Goal: Information Seeking & Learning: Check status

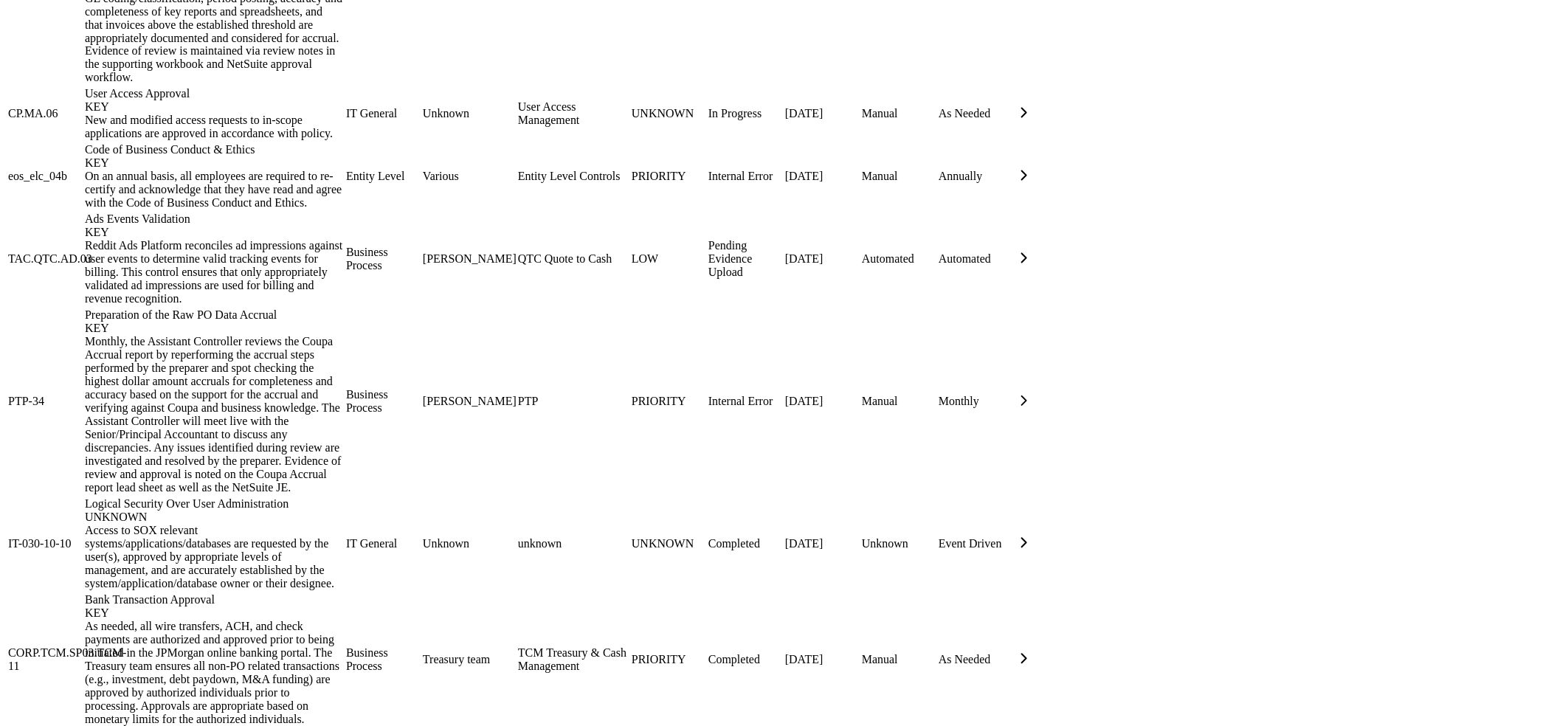
scroll to position [1362, 0]
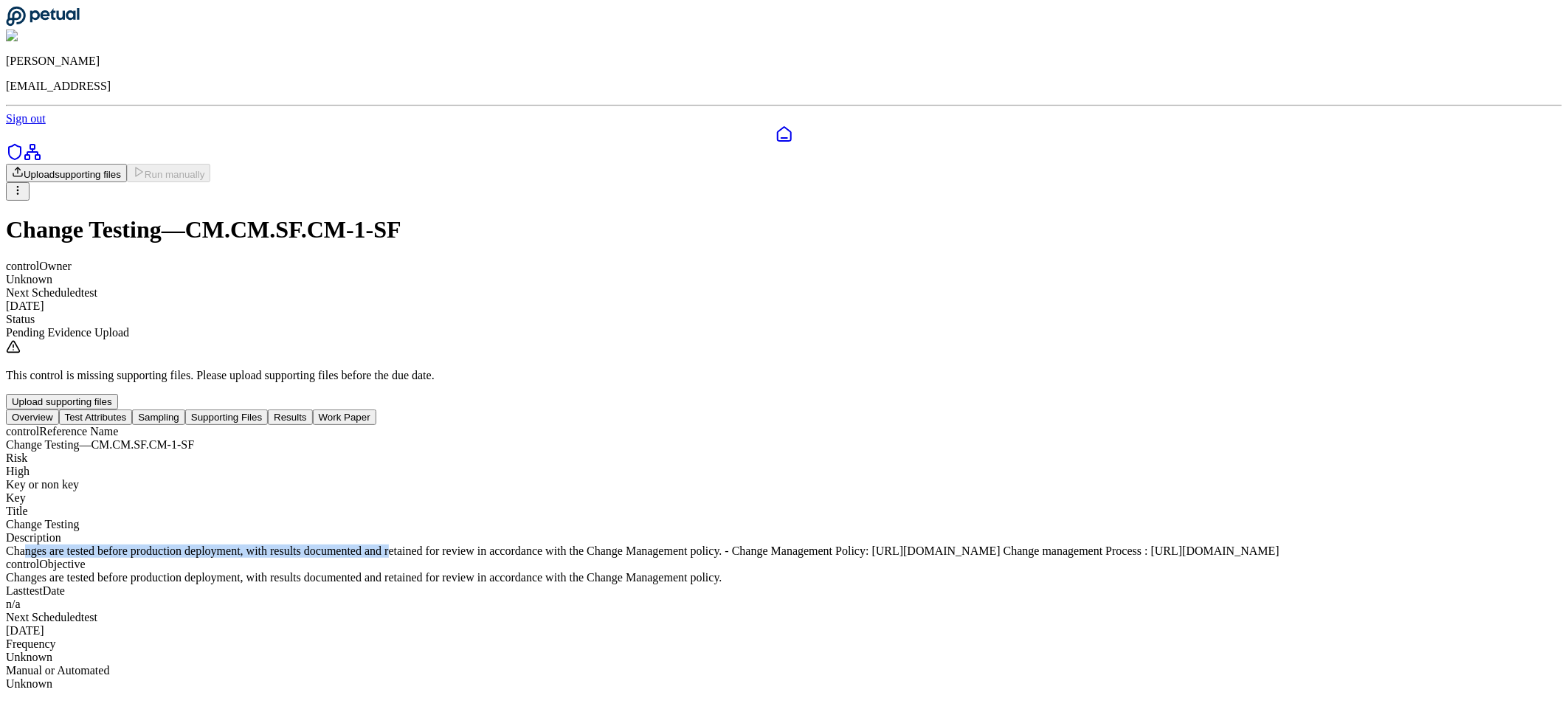
drag, startPoint x: 627, startPoint y: 548, endPoint x: 769, endPoint y: 570, distance: 143.7
click at [766, 558] on div "Changes are tested before production deployment, with results documented and re…" at bounding box center [783, 550] width 1556 height 14
click at [855, 409] on nav "Overview Test Attributes Sampling Supporting Files Results Work Paper" at bounding box center [783, 416] width 1556 height 15
click at [312, 409] on button "Results" at bounding box center [290, 416] width 44 height 15
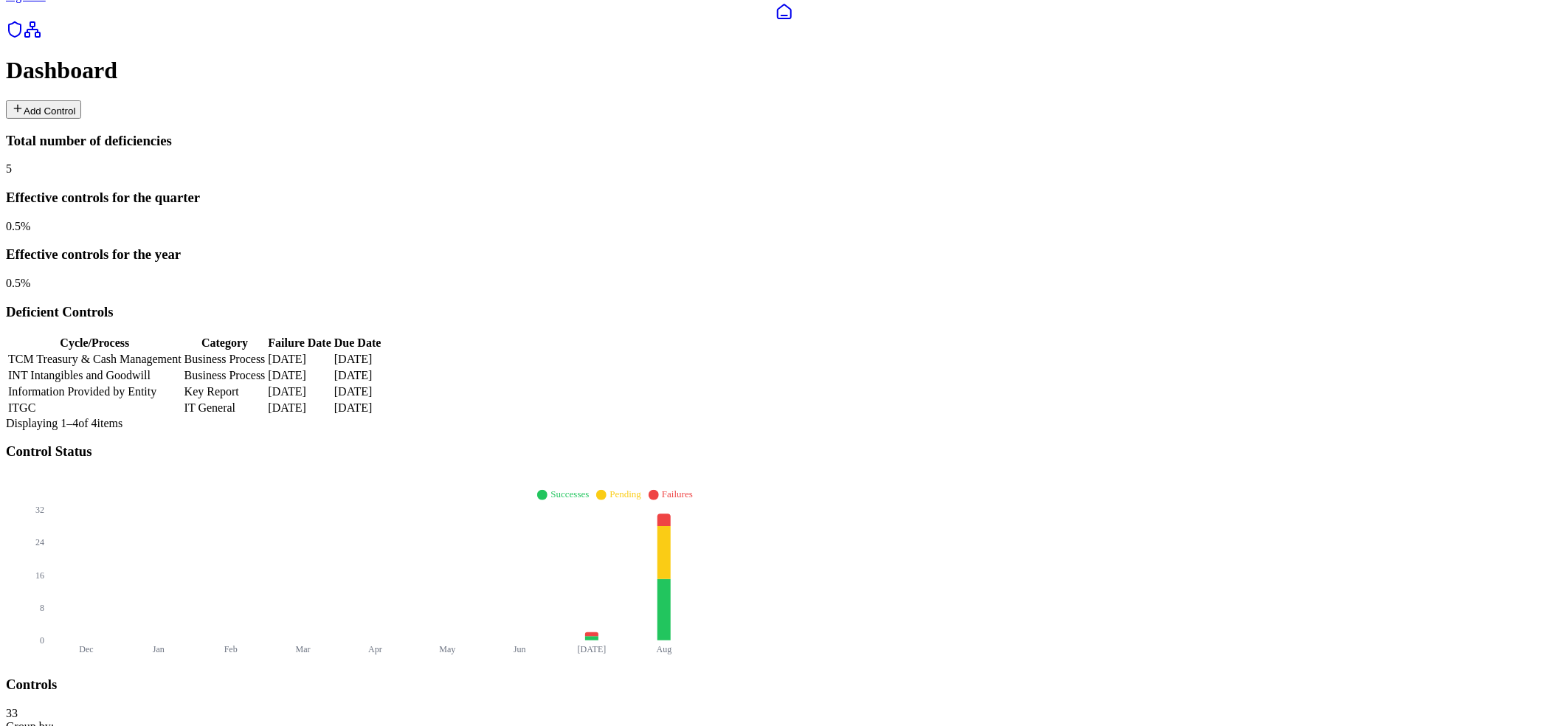
scroll to position [307, 0]
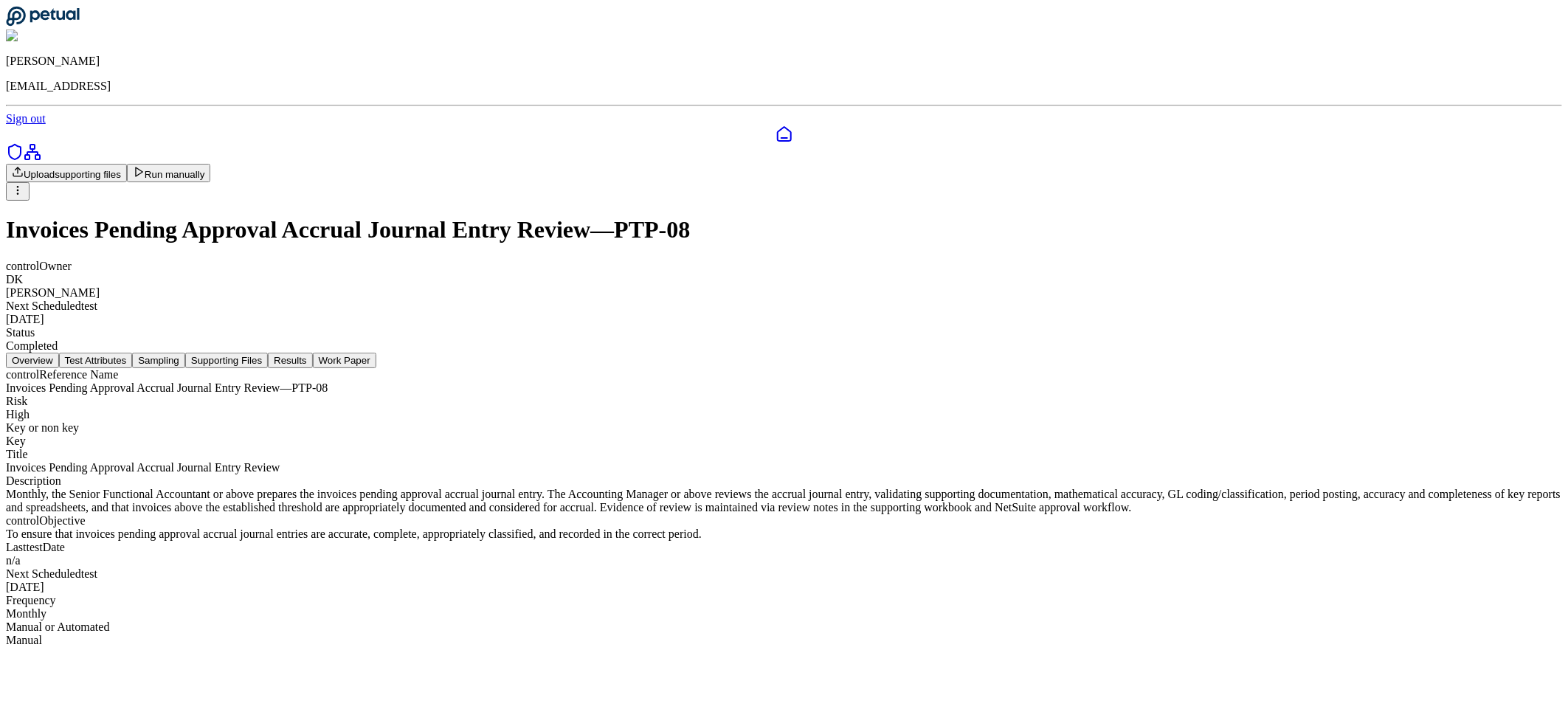
click at [312, 352] on button "Results" at bounding box center [290, 359] width 44 height 15
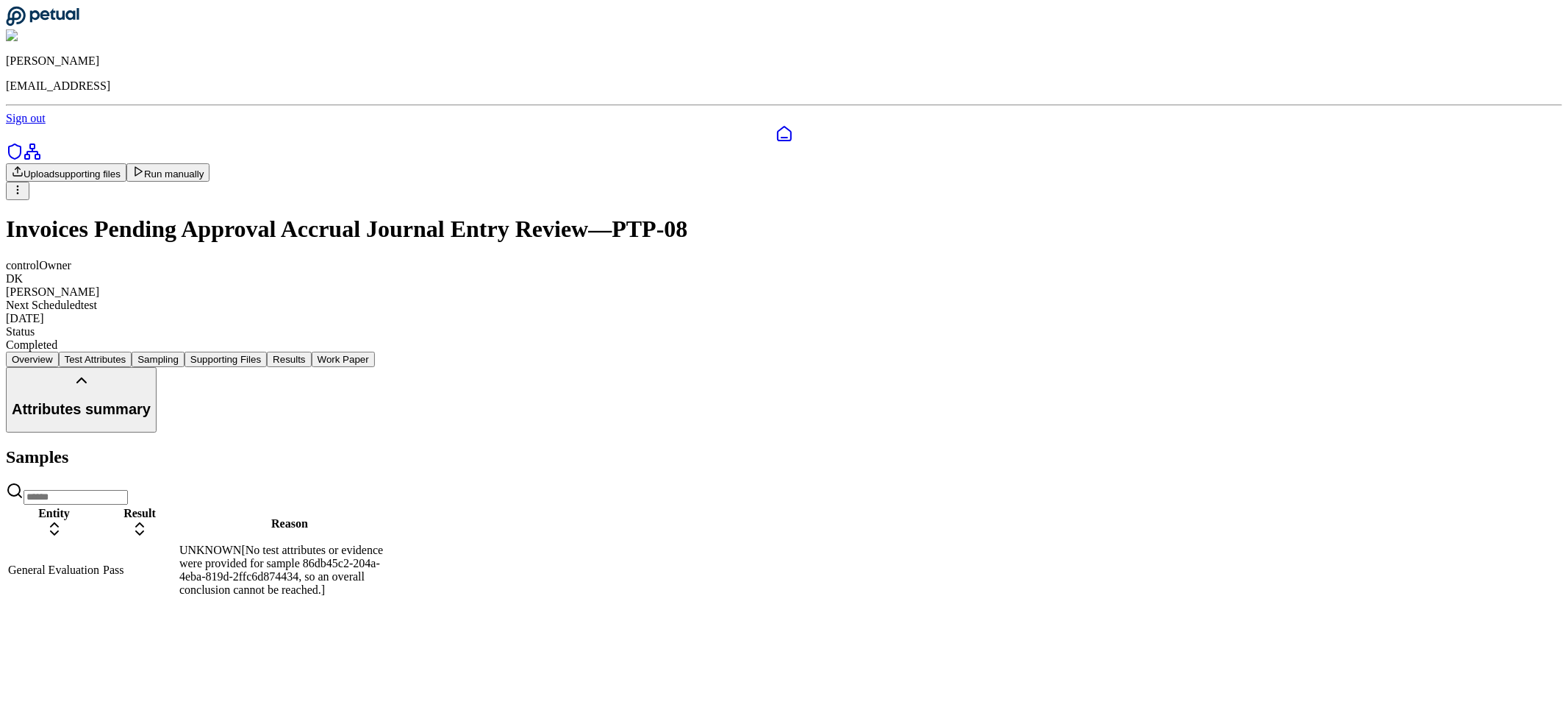
click at [400, 543] on div "UNKNOWN[No test attributes or evidence were provided for sample 86db45c2-204a-4…" at bounding box center [289, 570] width 221 height 53
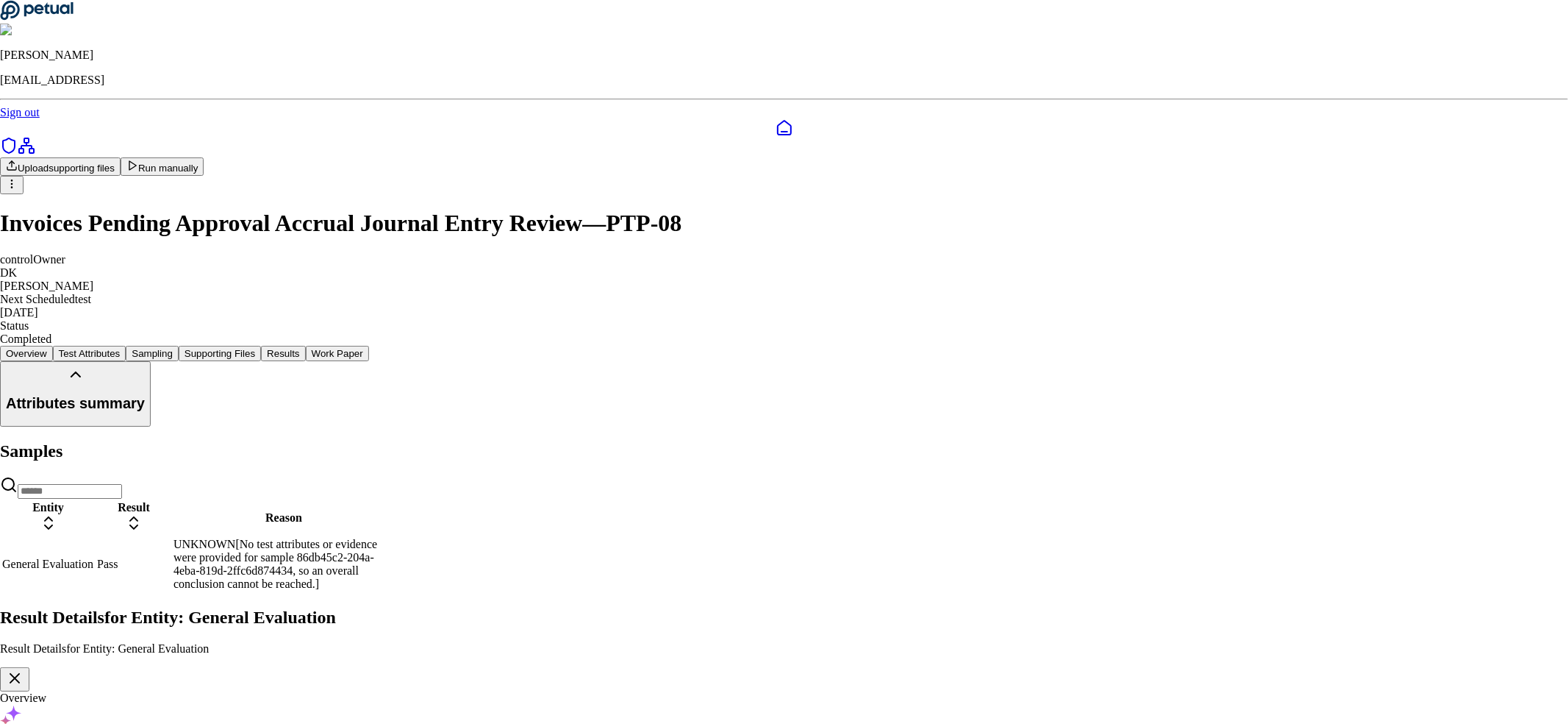
drag, startPoint x: 727, startPoint y: 428, endPoint x: 952, endPoint y: 441, distance: 225.4
click at [23, 670] on icon "button" at bounding box center [14, 678] width 18 height 18
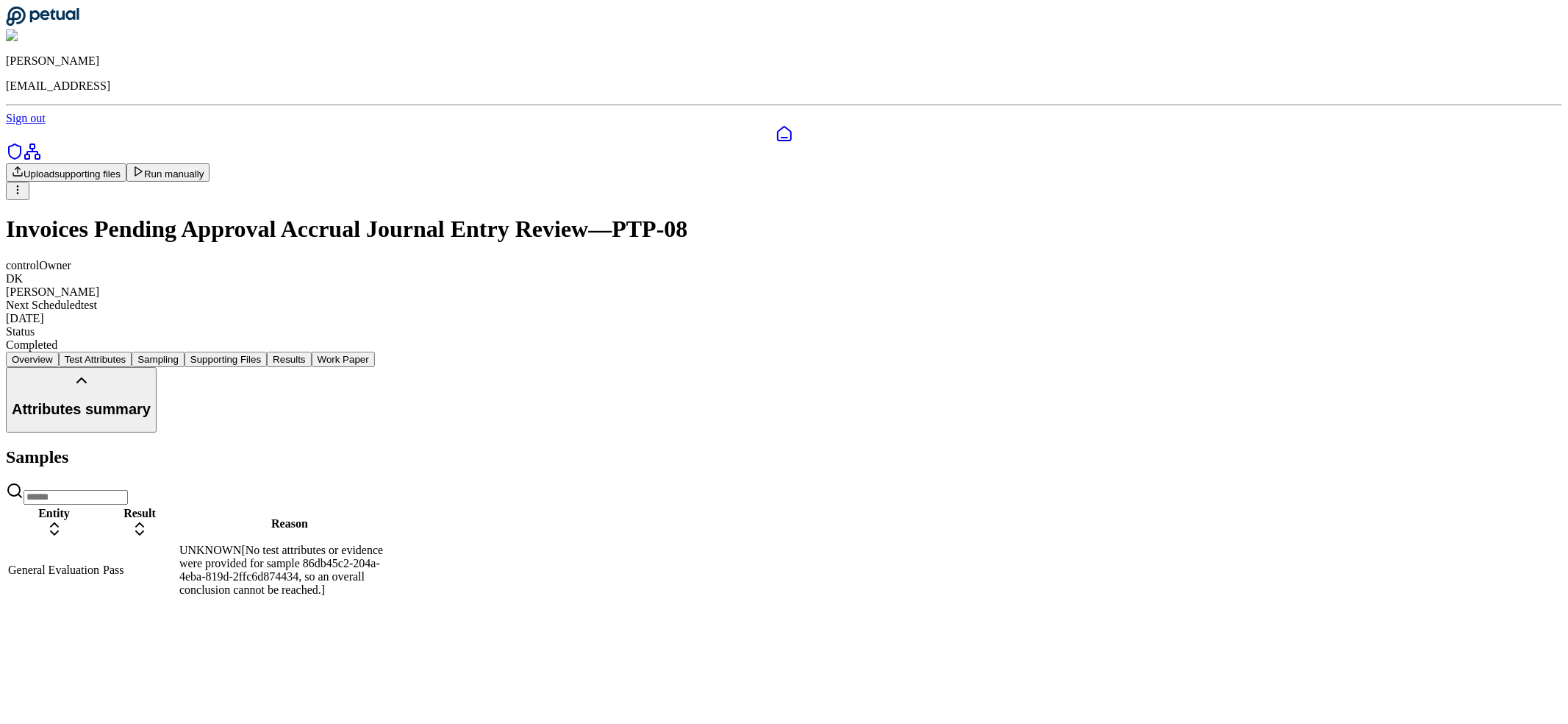
drag, startPoint x: 210, startPoint y: 164, endPoint x: 229, endPoint y: 163, distance: 19.0
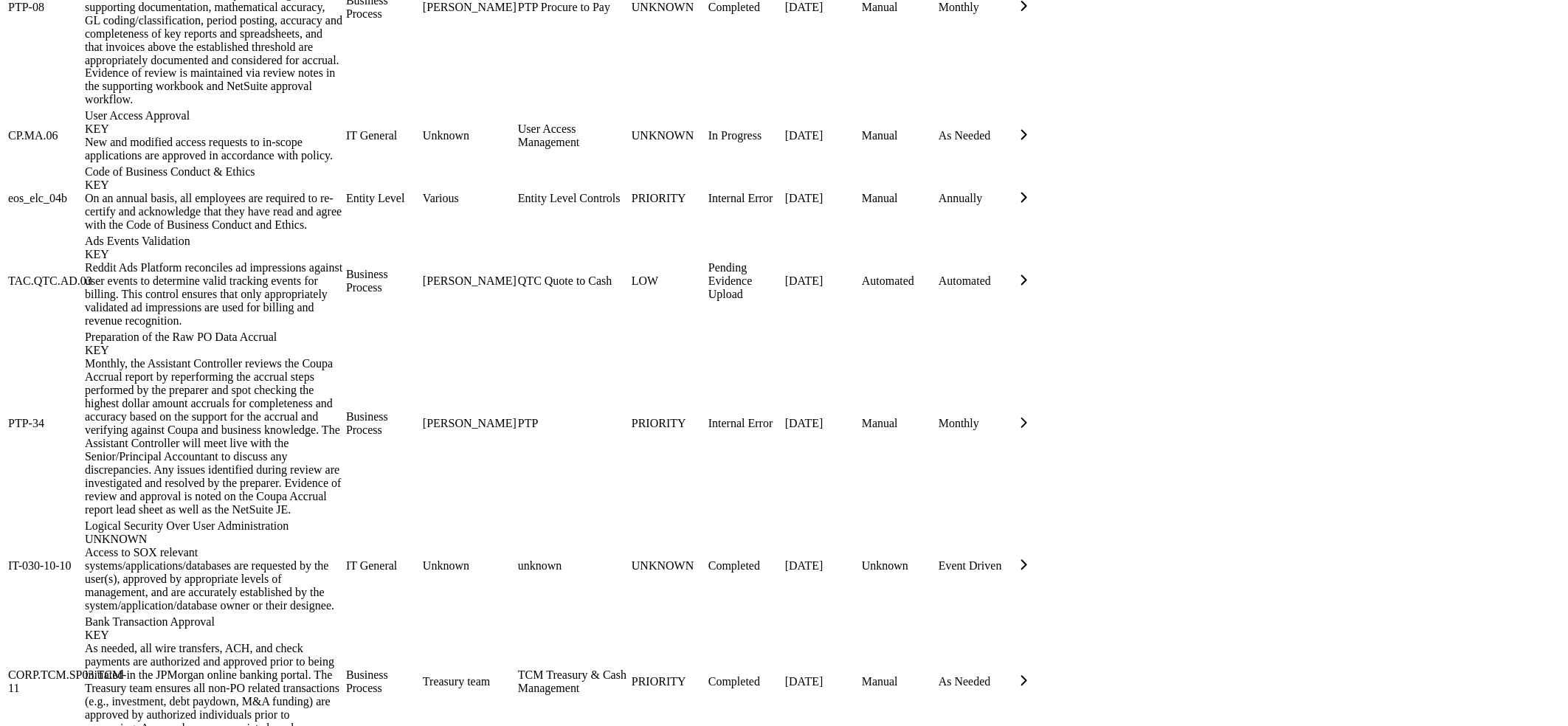
scroll to position [1347, 0]
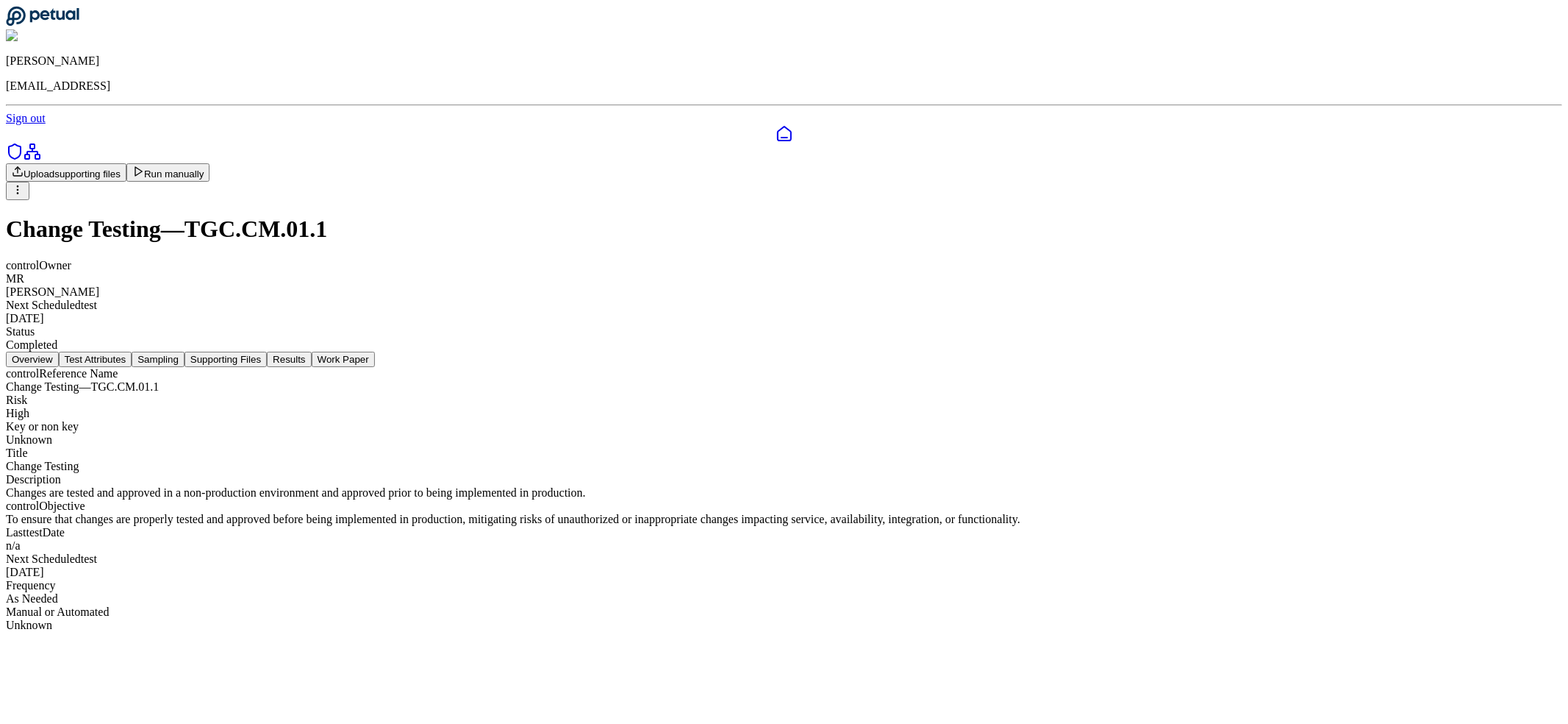
click at [311, 351] on button "Results" at bounding box center [289, 358] width 44 height 15
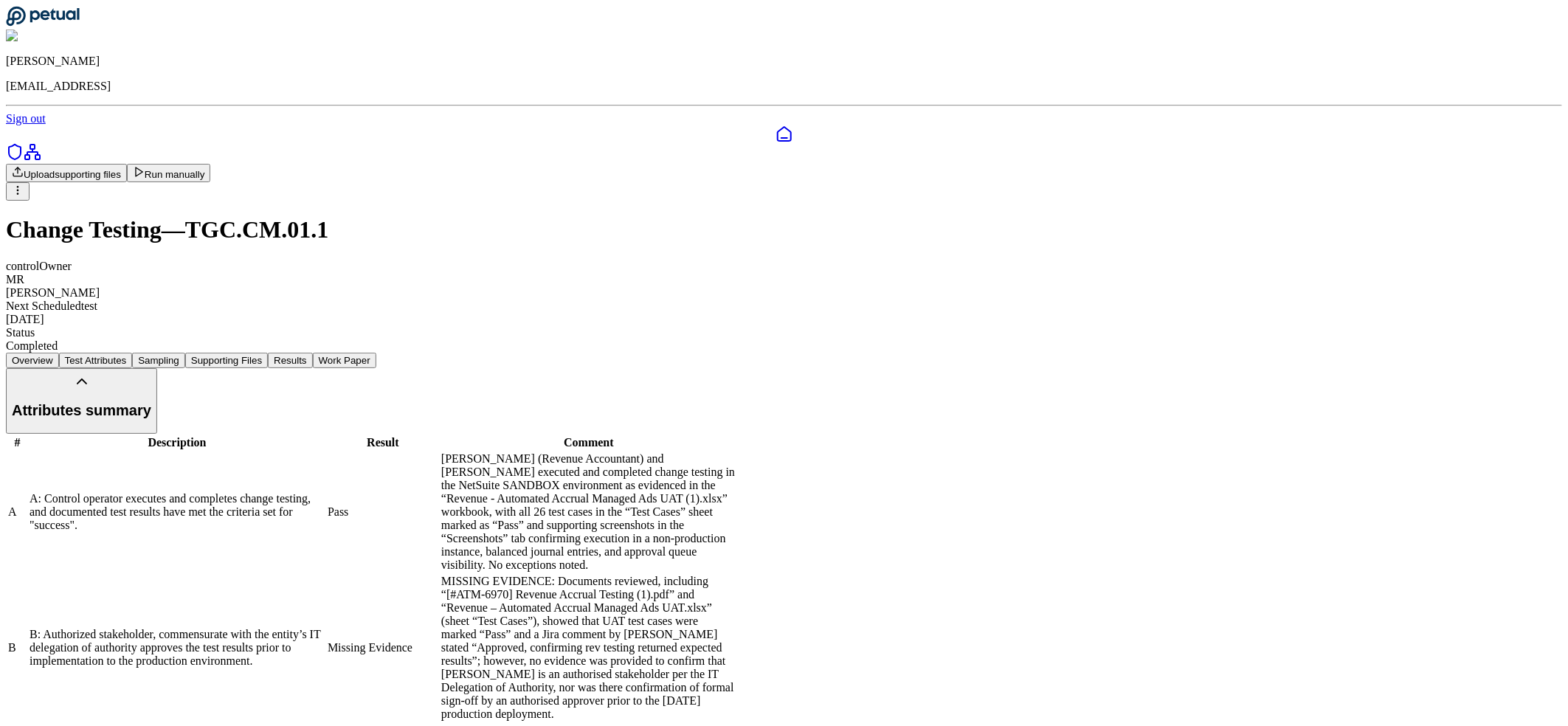
click at [324, 492] on div "A: Control operator executes and completes change testing, and documented test …" at bounding box center [177, 512] width 295 height 40
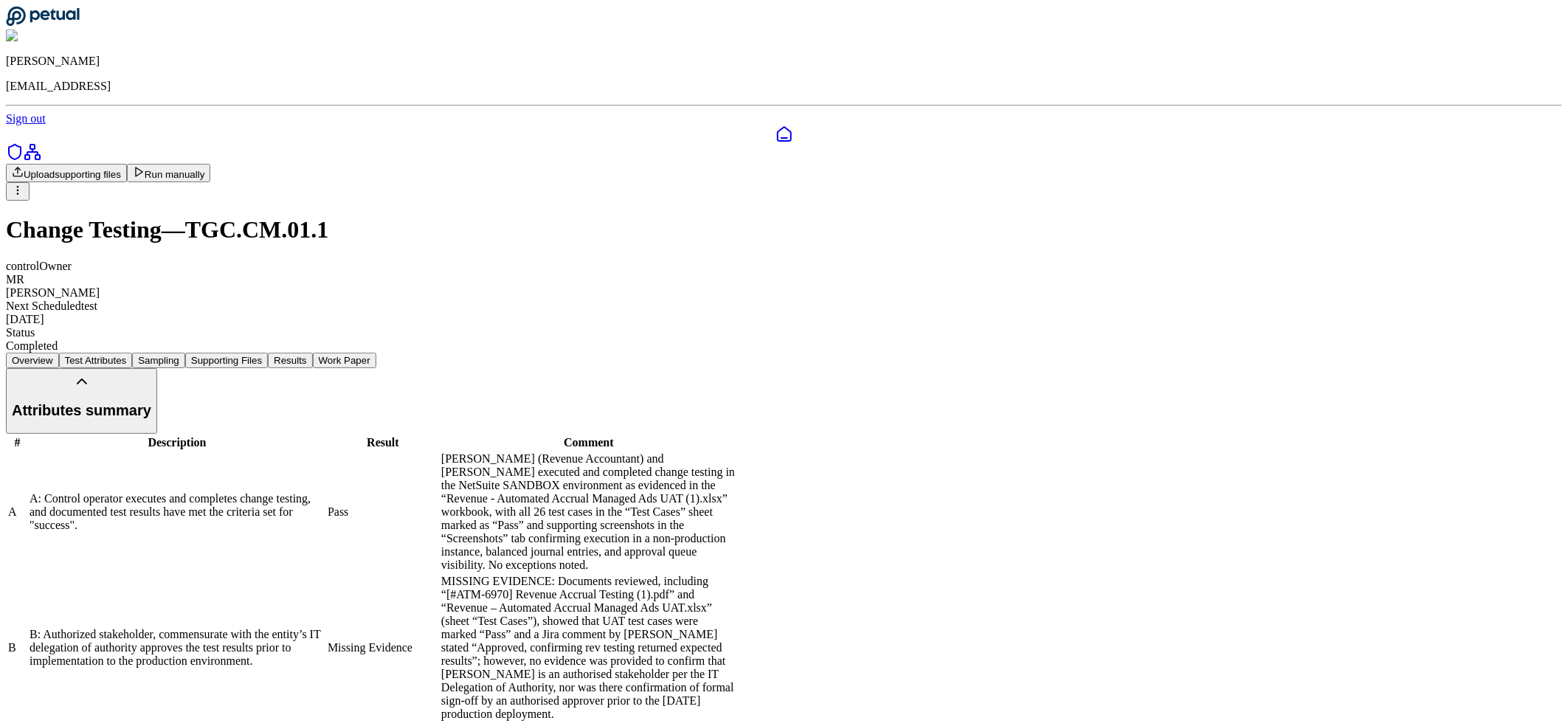
click at [268, 352] on button "Supporting Files" at bounding box center [226, 359] width 83 height 15
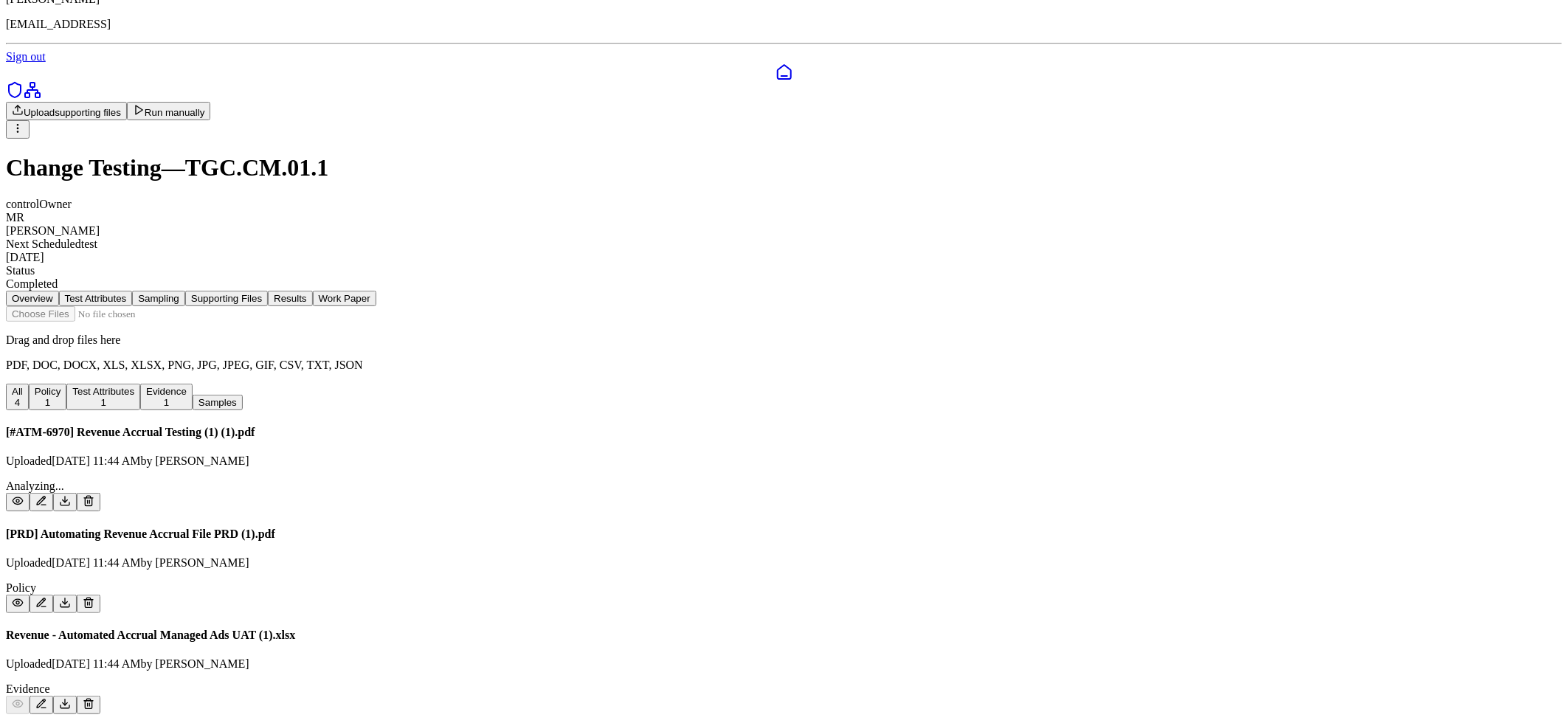
scroll to position [75, 0]
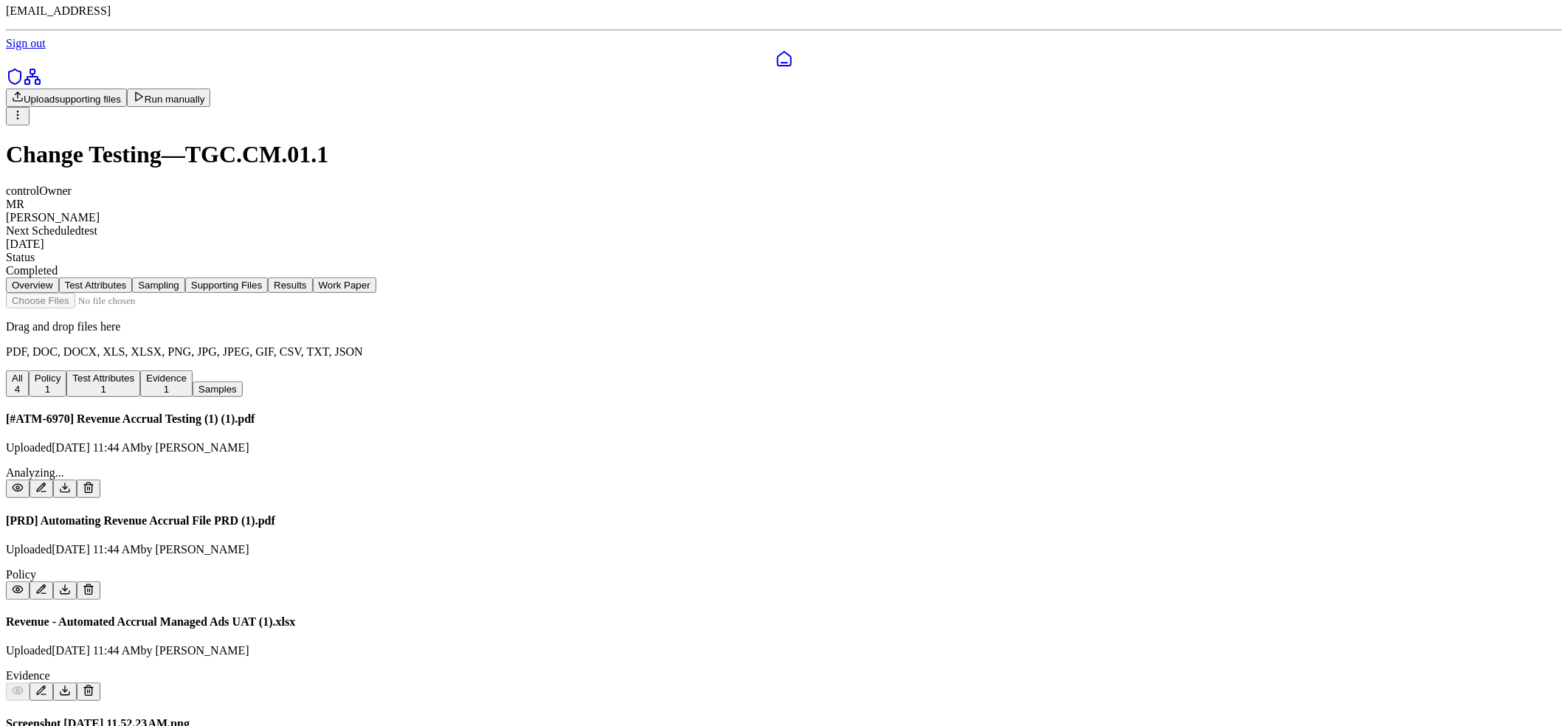
click at [312, 278] on button "Results" at bounding box center [290, 285] width 44 height 15
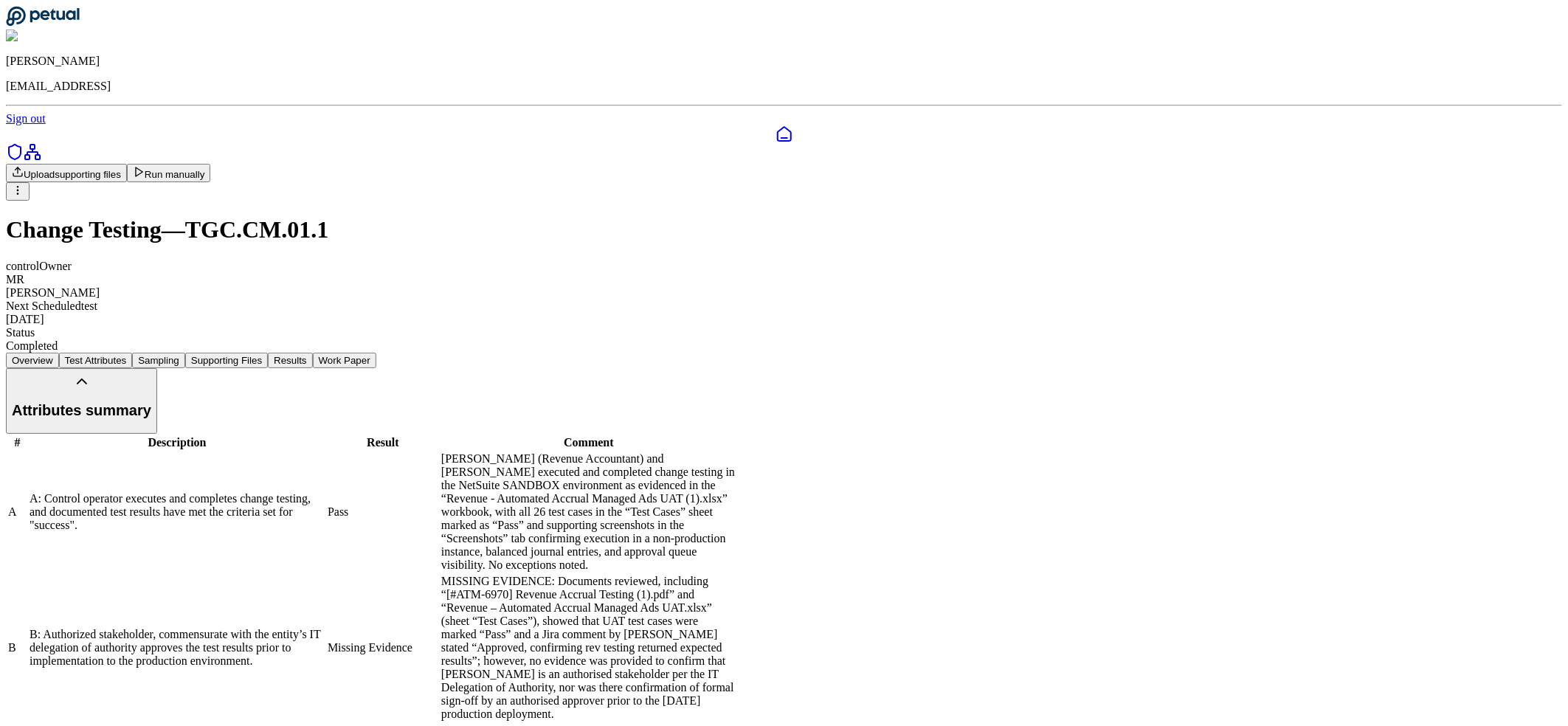
click at [132, 352] on button "Test Attributes" at bounding box center [96, 359] width 74 height 15
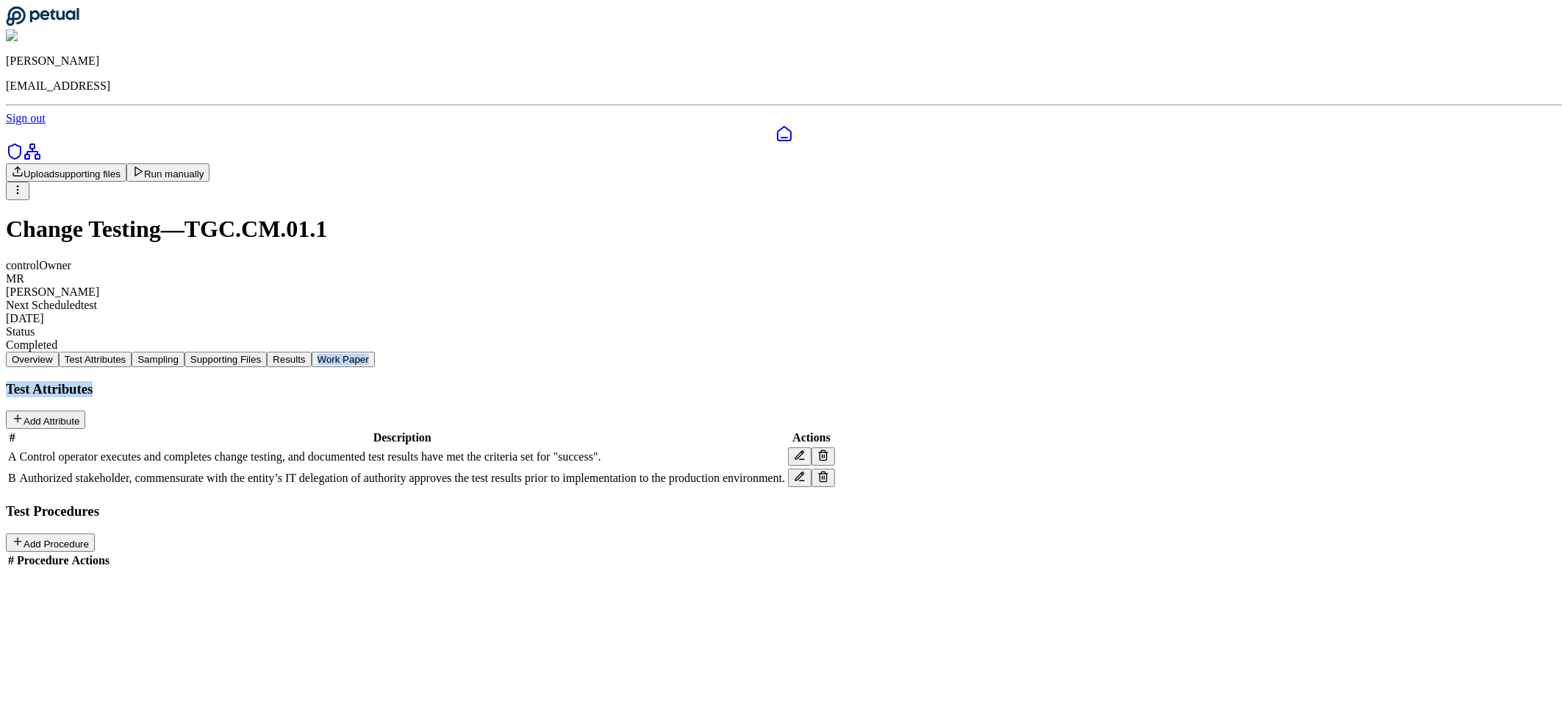
drag, startPoint x: 1369, startPoint y: 226, endPoint x: 1351, endPoint y: 301, distance: 77.1
click at [1351, 351] on div "Overview Test Attributes Sampling Supporting Files Results Work Paper Test Attr…" at bounding box center [784, 460] width 1556 height 218
click at [1163, 215] on div "Change Testing — TGC.CM.01.1 control Owner MR [PERSON_NAME] Next Scheduled test…" at bounding box center [784, 282] width 1556 height 135
click at [712, 381] on div "Test Attributes Add Attribute # Description Actions A Control operator executes…" at bounding box center [784, 474] width 1556 height 188
click at [267, 351] on button "Supporting Files" at bounding box center [225, 358] width 82 height 15
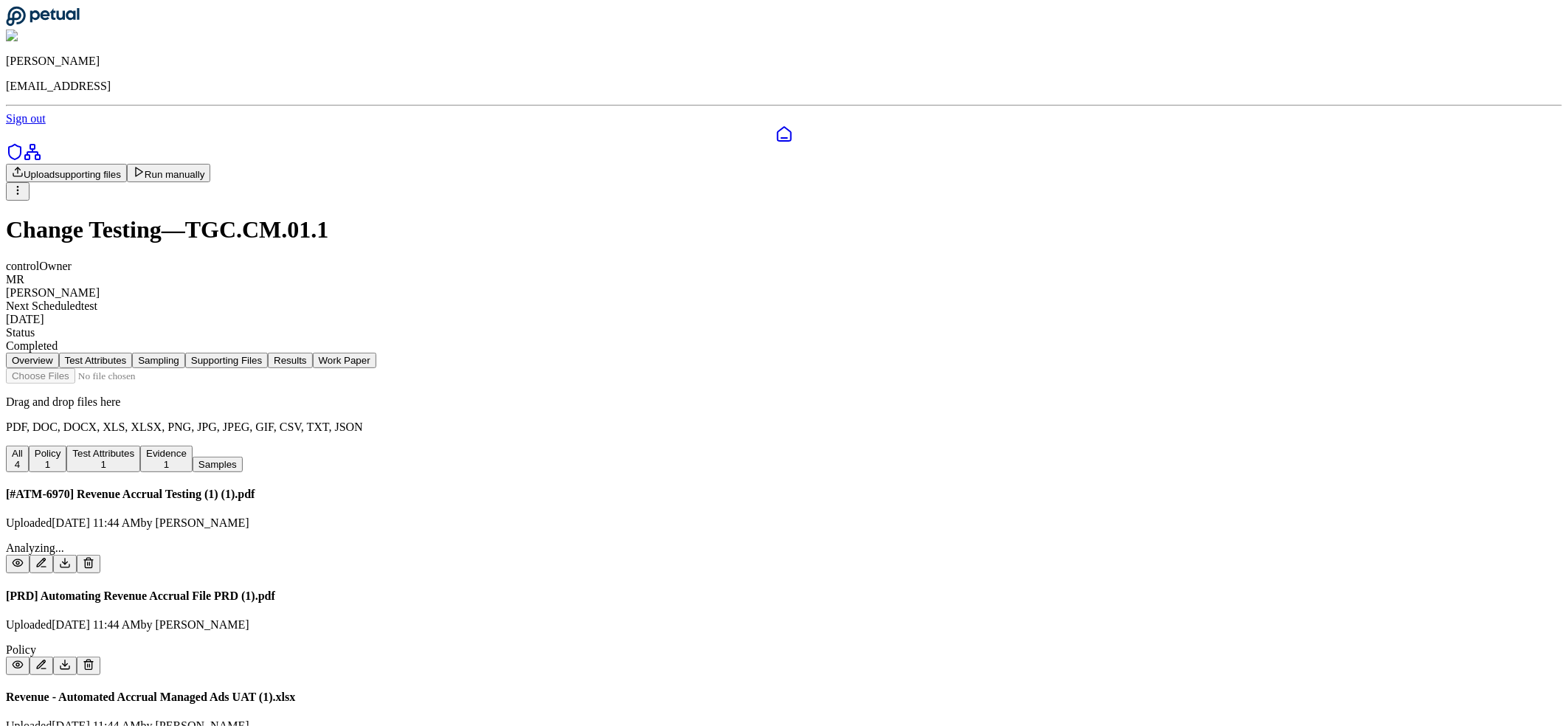
click at [312, 352] on button "Results" at bounding box center [290, 359] width 44 height 15
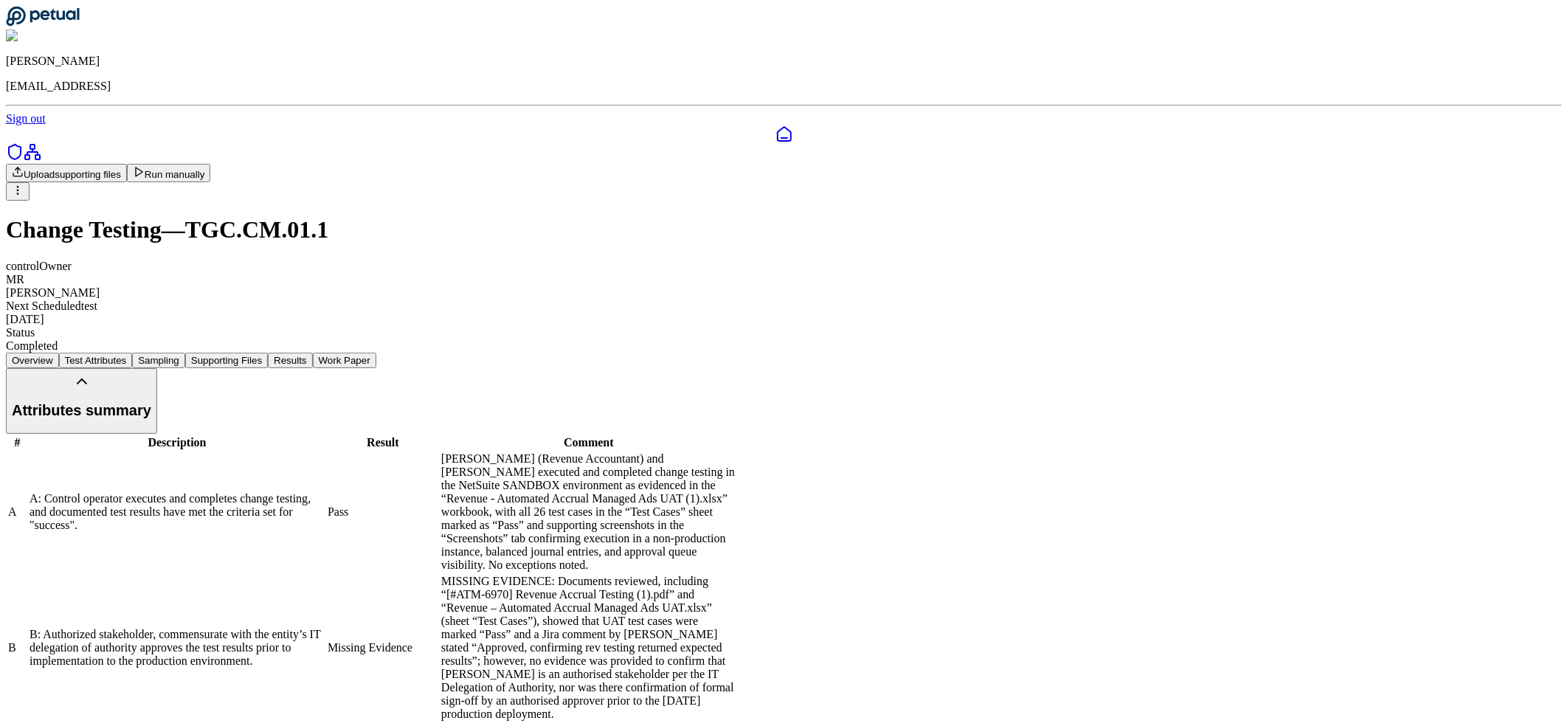
click at [157, 368] on button "Attributes summary" at bounding box center [81, 401] width 151 height 66
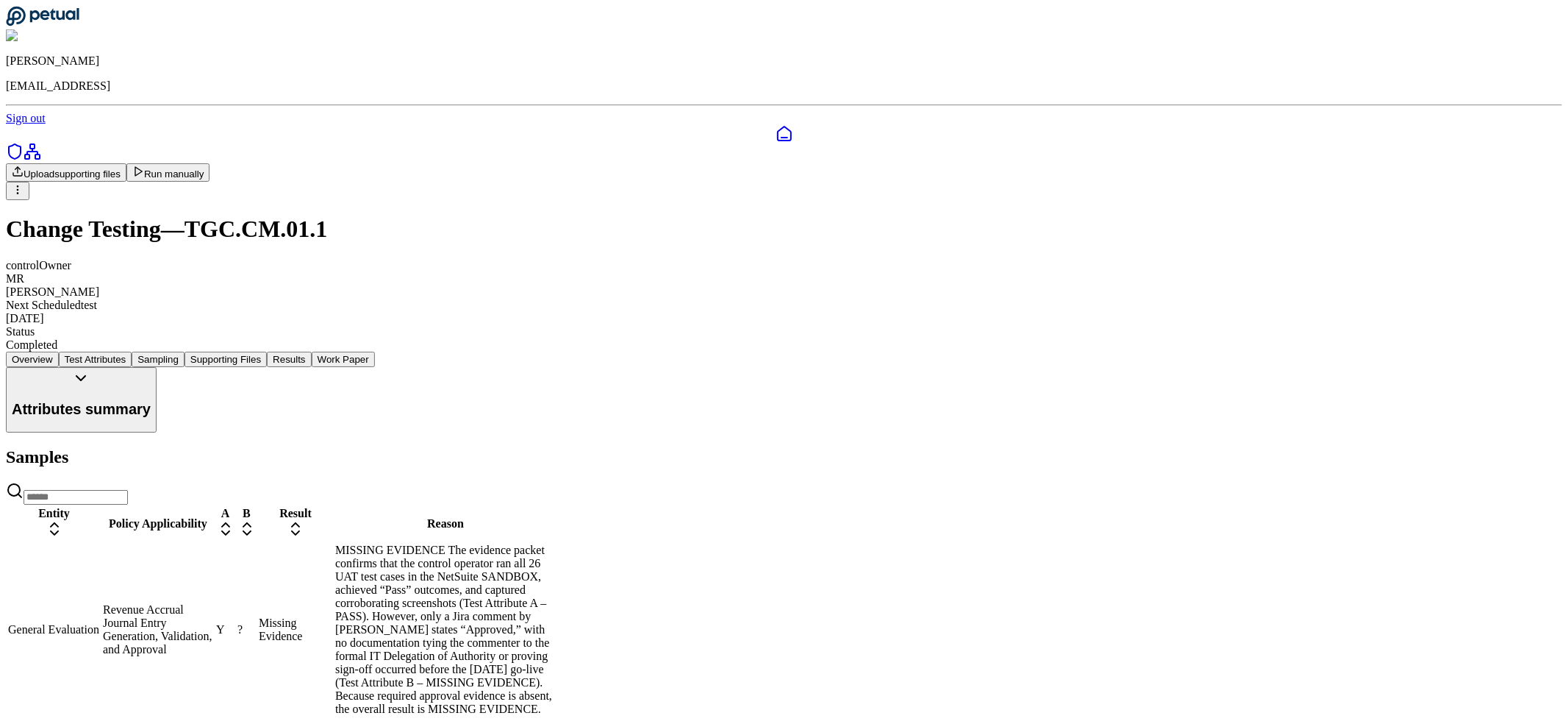
click at [157, 367] on button "Attributes summary" at bounding box center [81, 400] width 150 height 66
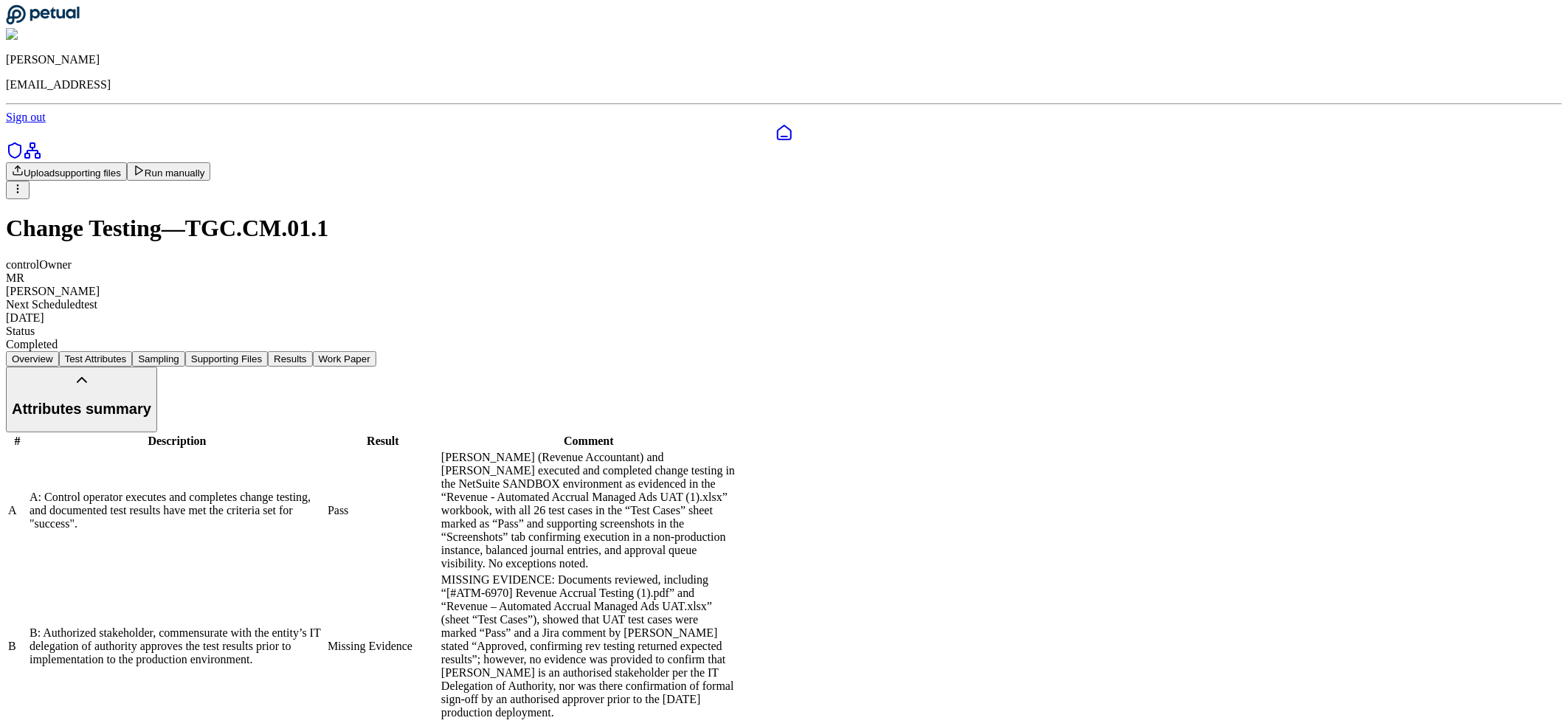
scroll to position [44, 0]
click at [35, 124] on link at bounding box center [783, 132] width 1556 height 18
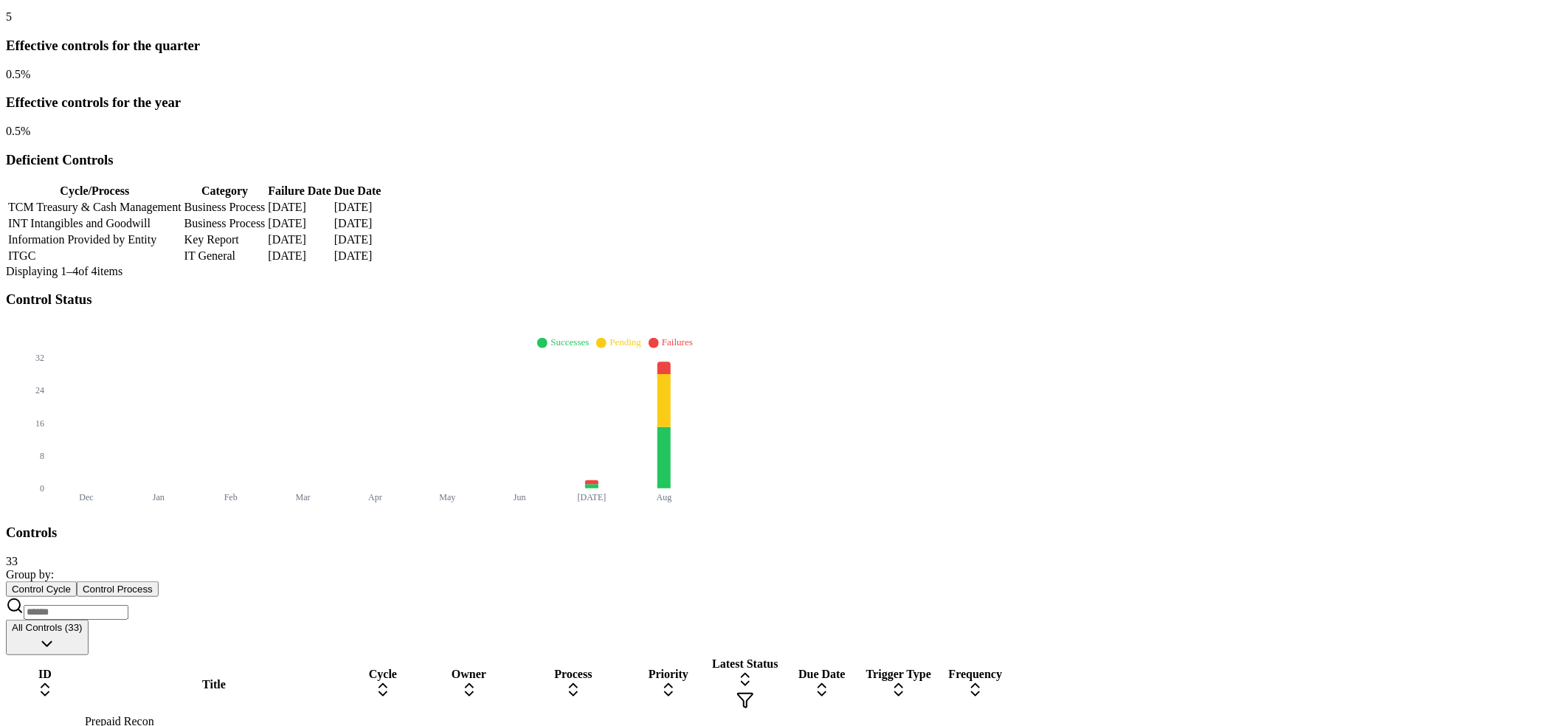
scroll to position [311, 0]
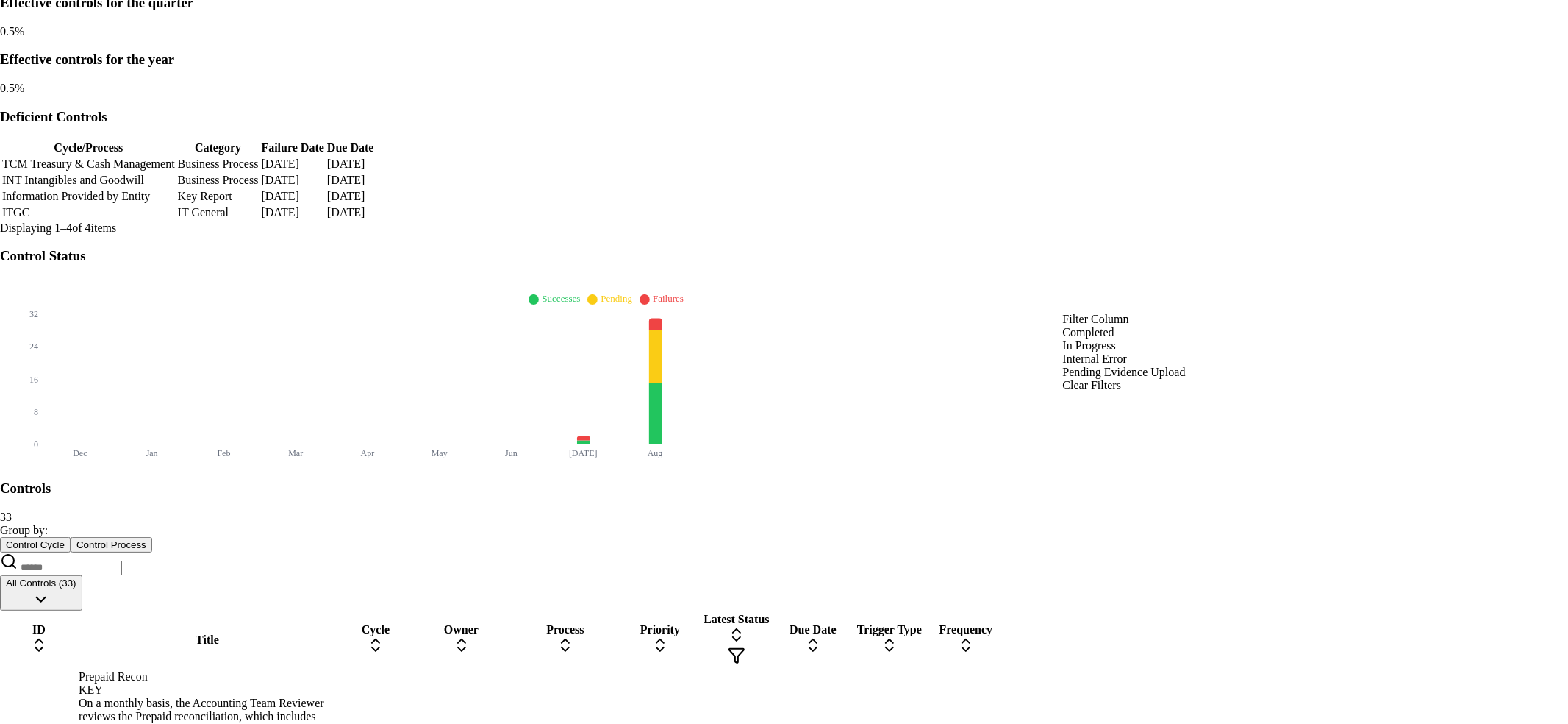
click at [1107, 340] on div "Completed" at bounding box center [1124, 333] width 123 height 14
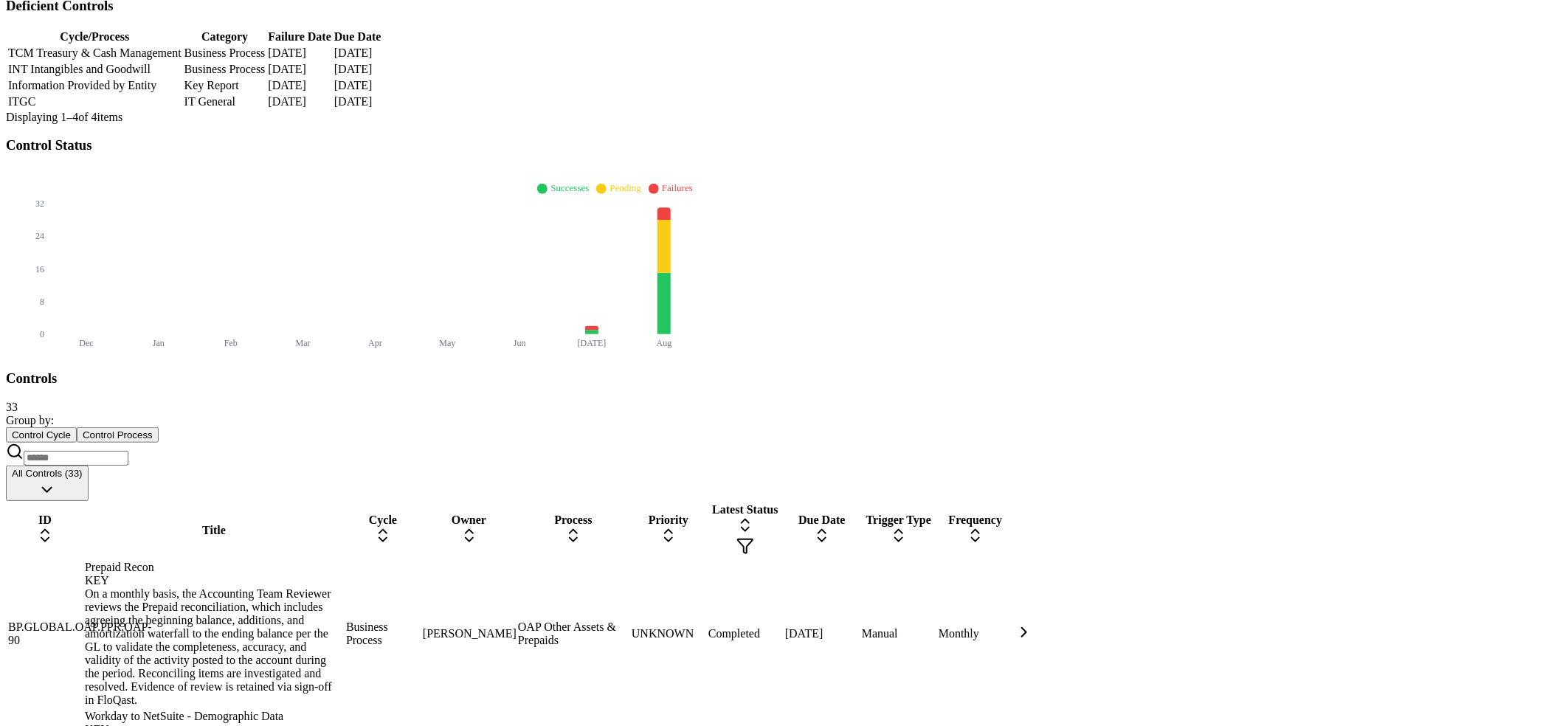
scroll to position [437, 0]
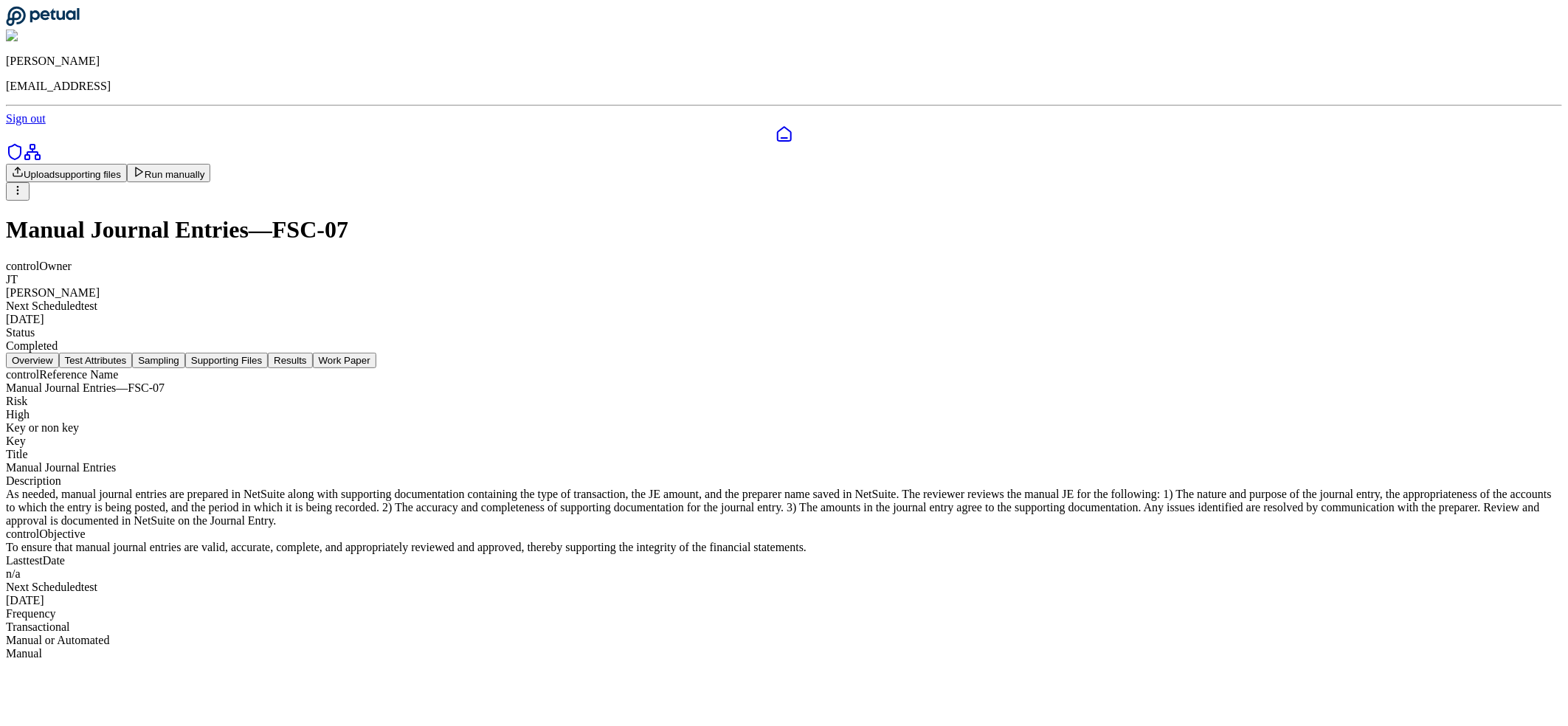
click at [312, 352] on button "Results" at bounding box center [290, 359] width 44 height 15
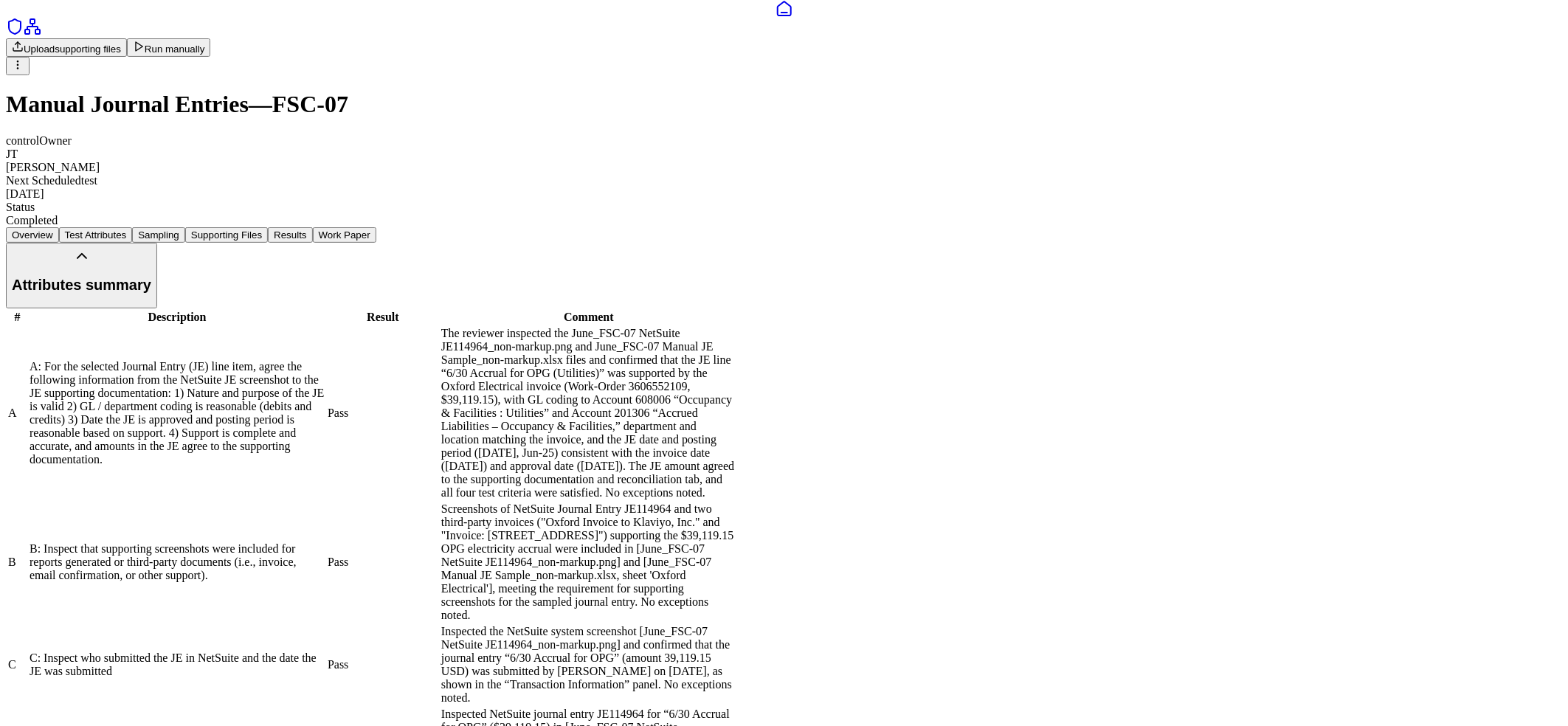
scroll to position [156, 0]
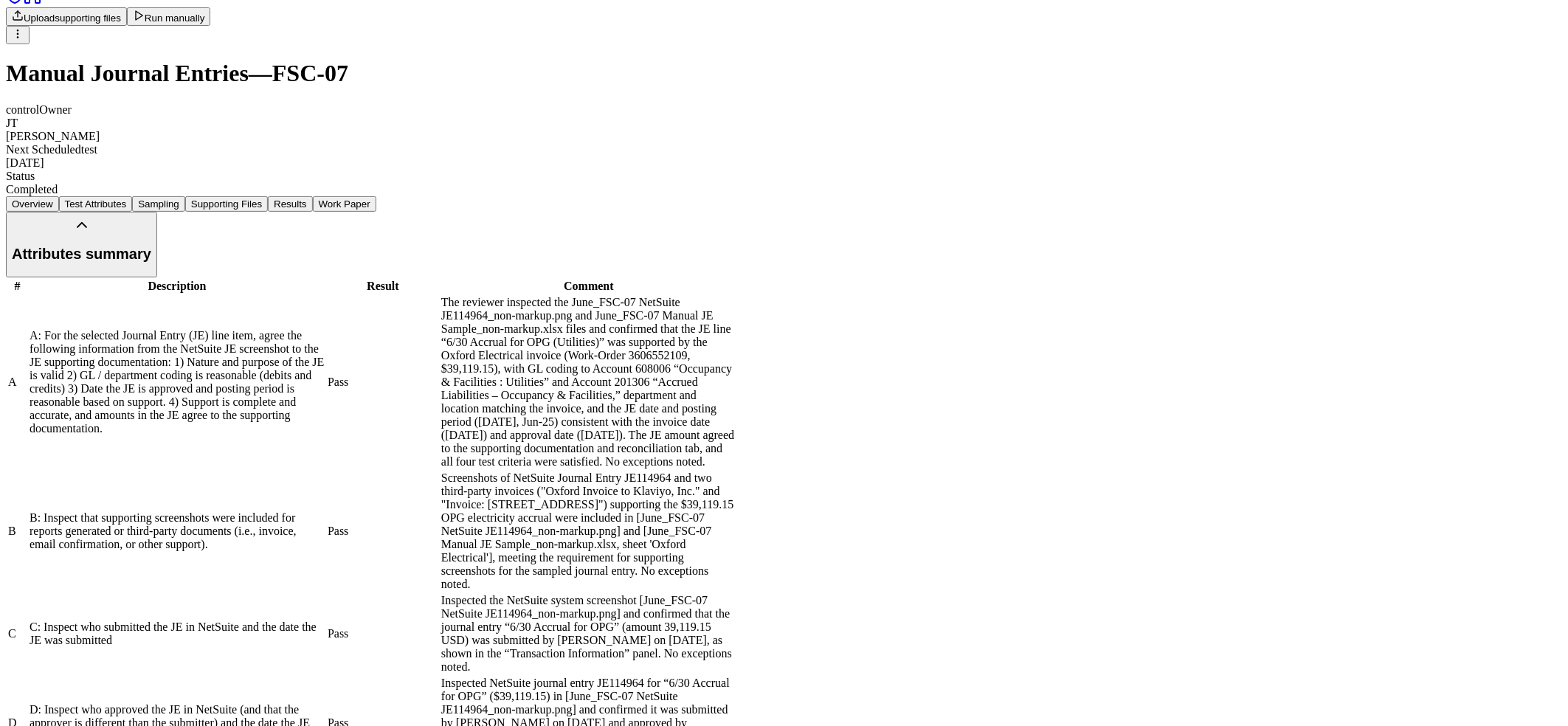
click at [185, 197] on button "Sampling" at bounding box center [159, 204] width 53 height 15
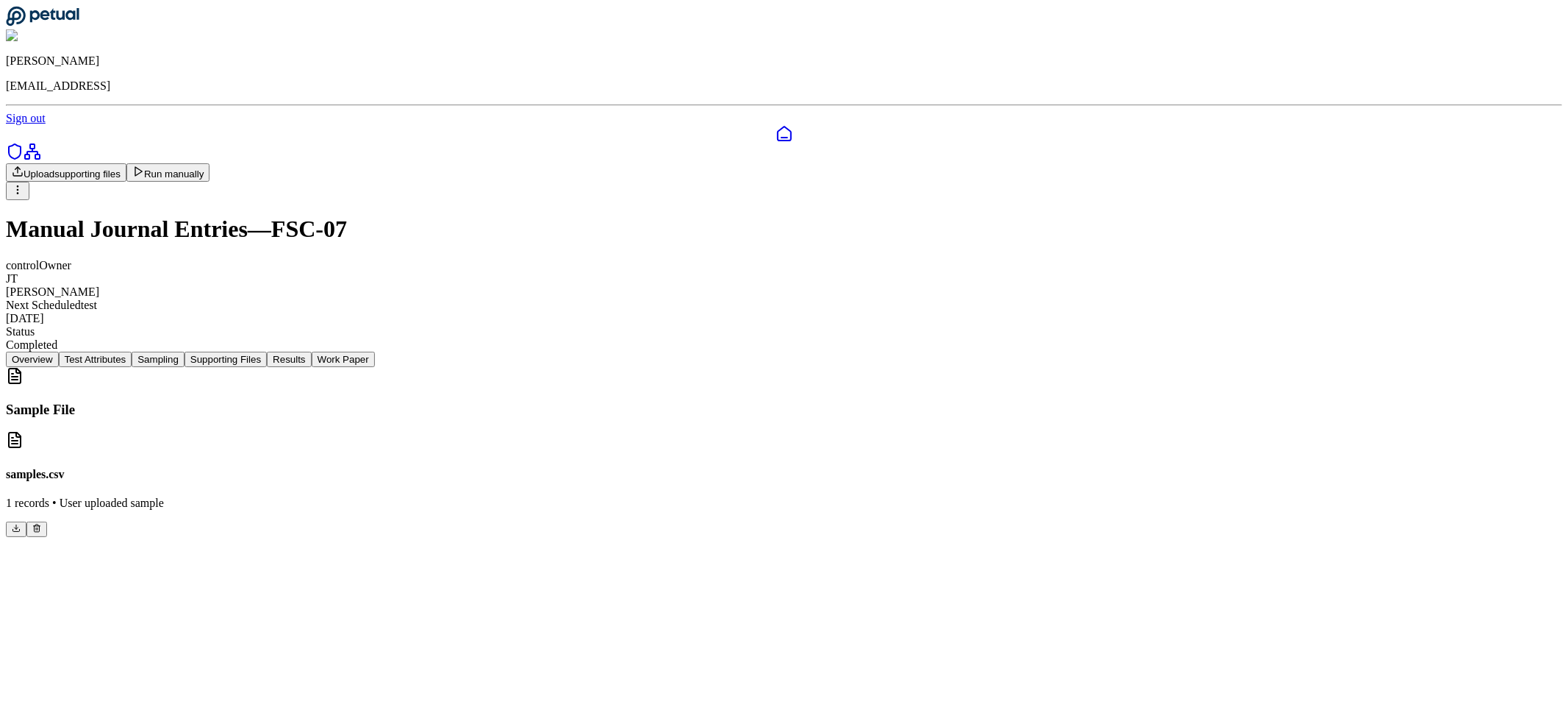
click at [311, 351] on button "Results" at bounding box center [289, 358] width 44 height 15
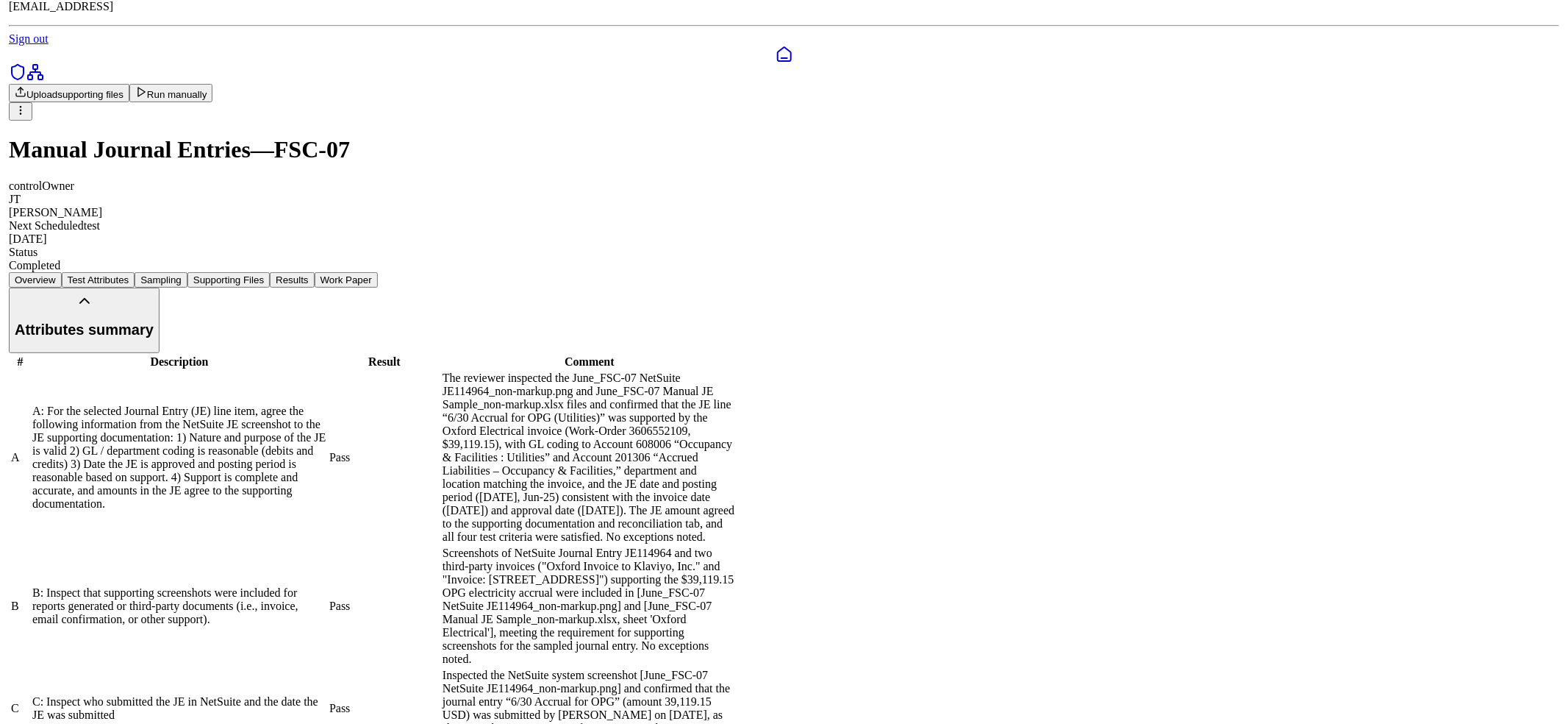
scroll to position [156, 0]
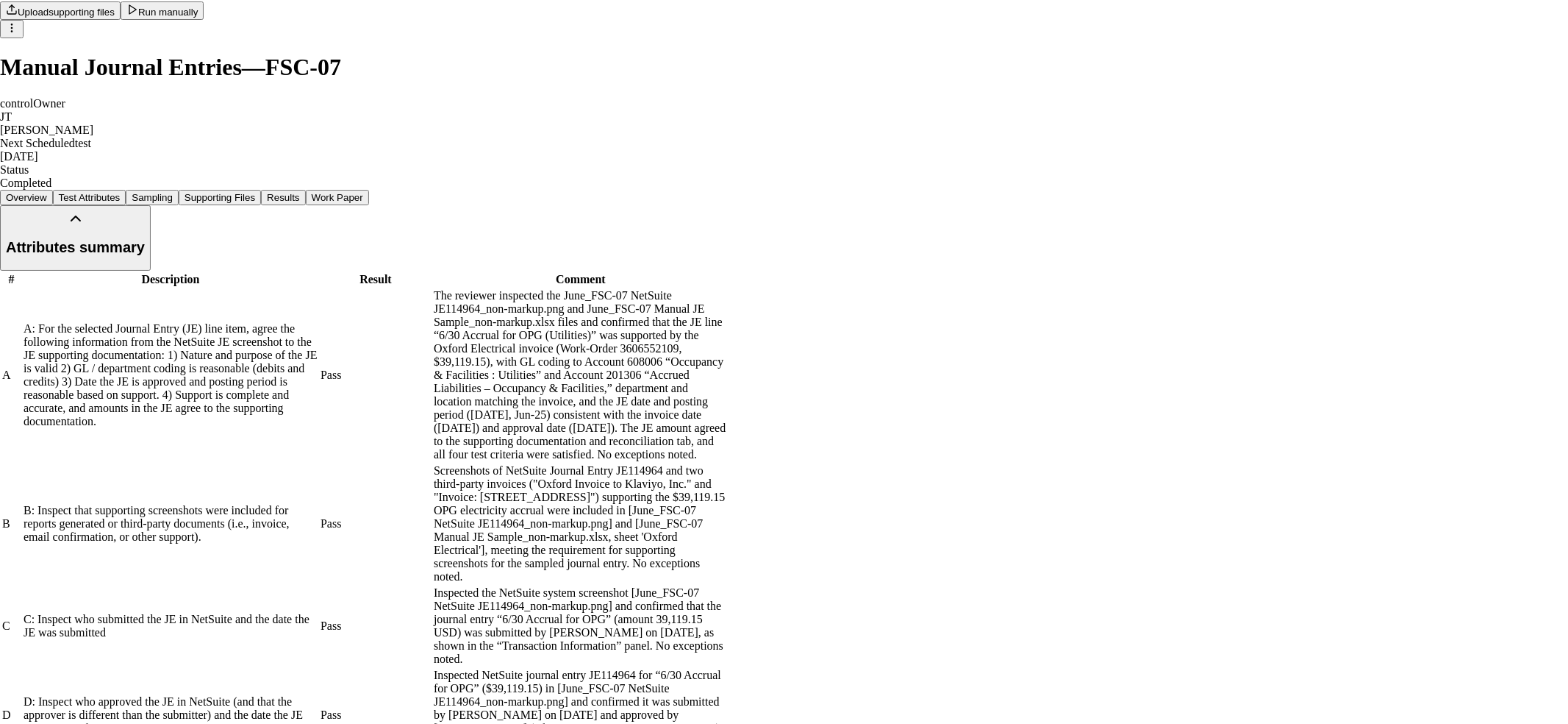
drag, startPoint x: 653, startPoint y: 470, endPoint x: 674, endPoint y: 471, distance: 21.0
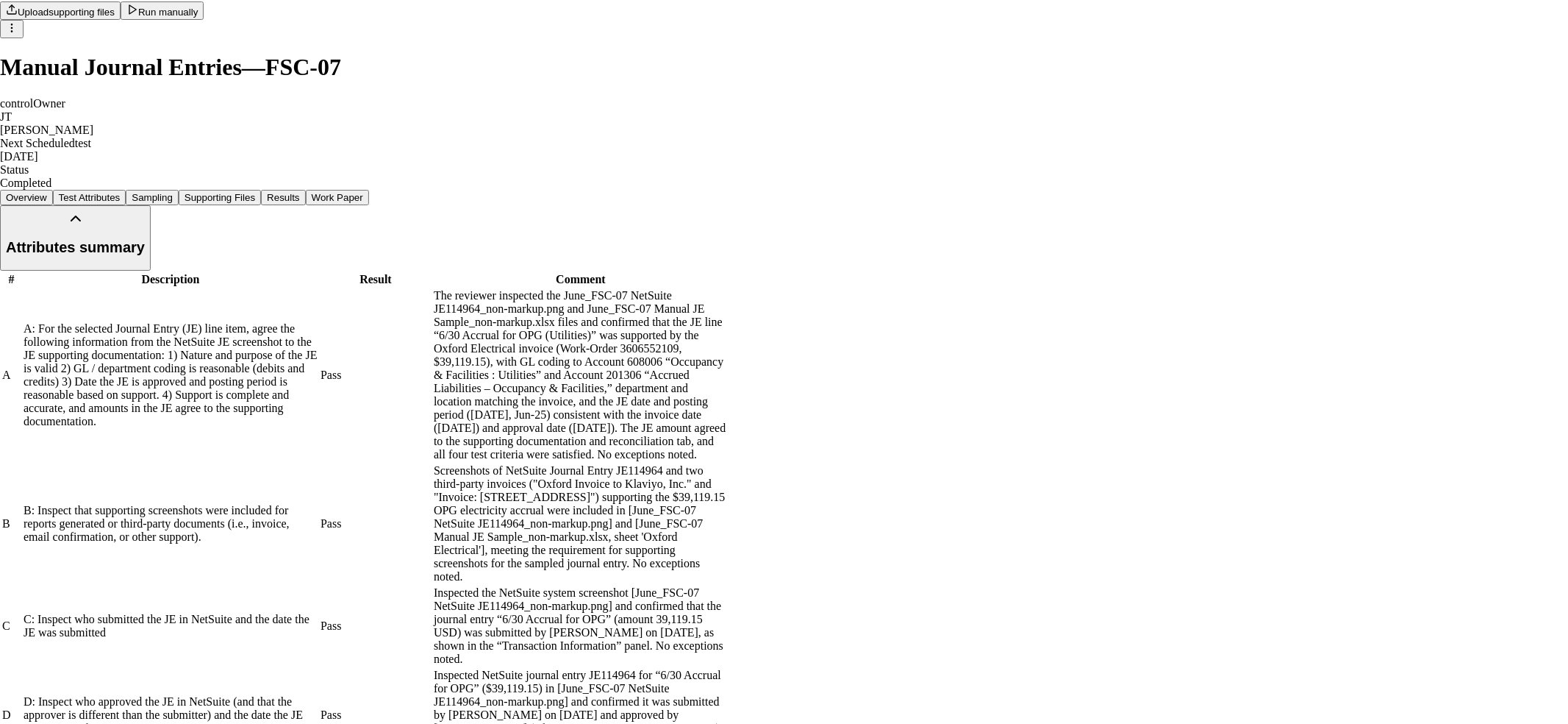
drag, startPoint x: 635, startPoint y: 218, endPoint x: 1095, endPoint y: 234, distance: 460.3
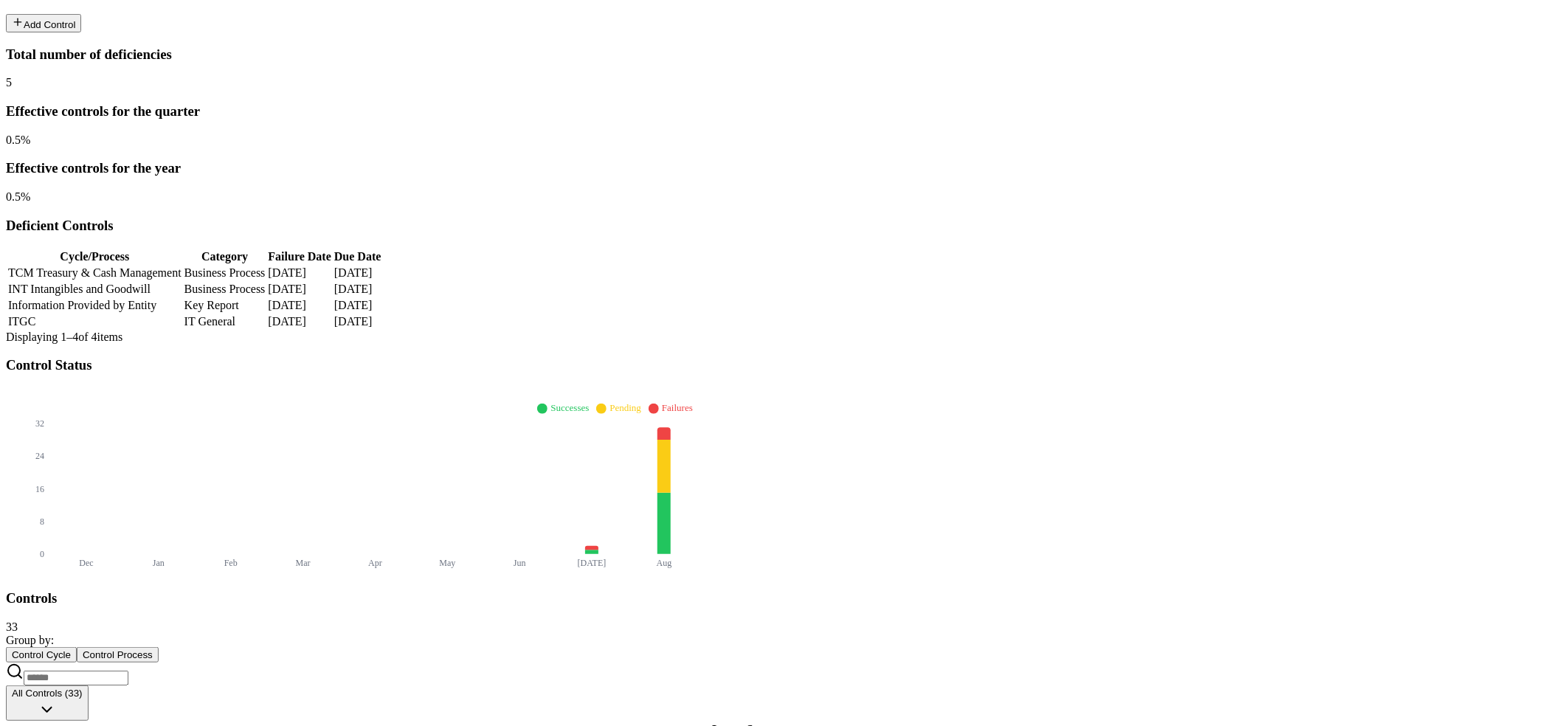
scroll to position [509, 0]
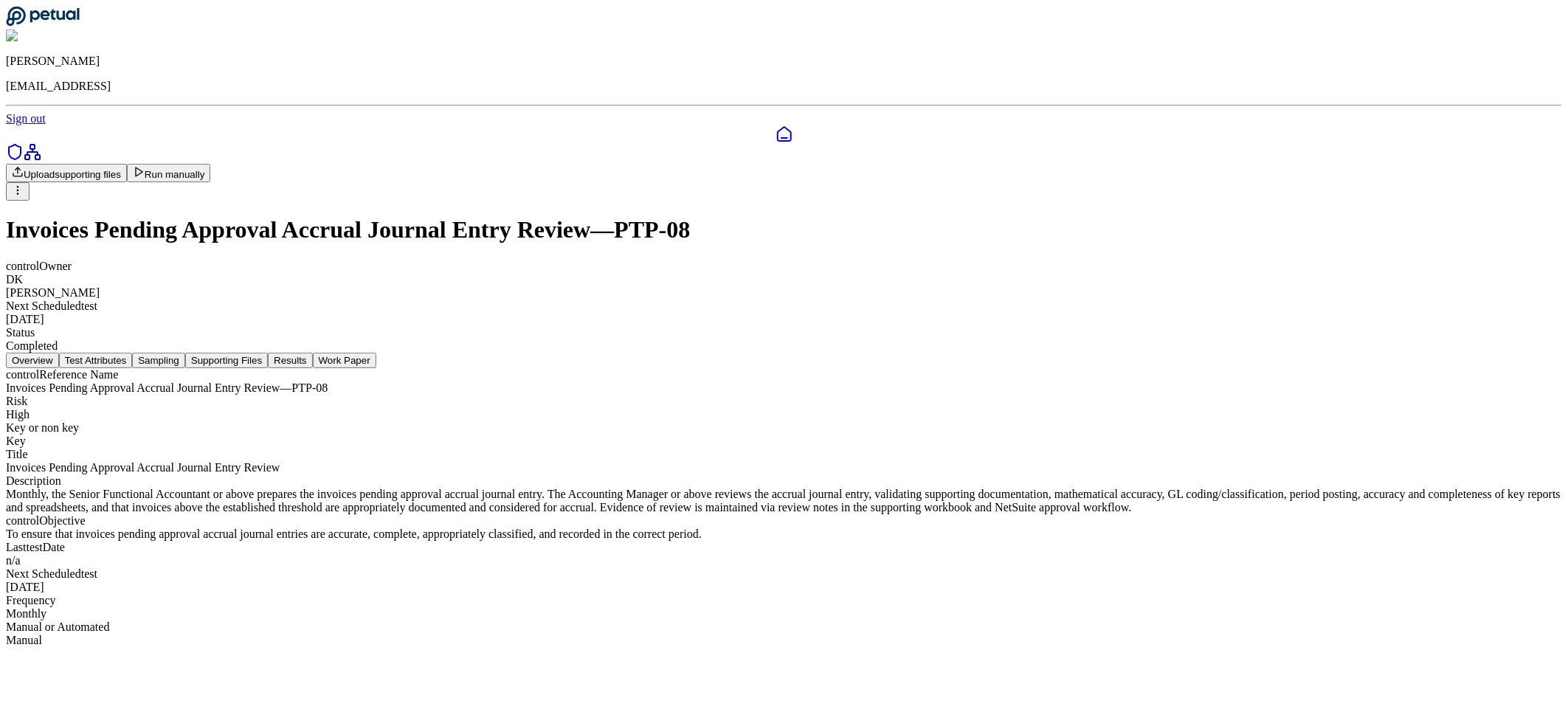
drag, startPoint x: 811, startPoint y: 223, endPoint x: 813, endPoint y: 233, distance: 10.2
click at [312, 352] on button "Results" at bounding box center [290, 359] width 44 height 15
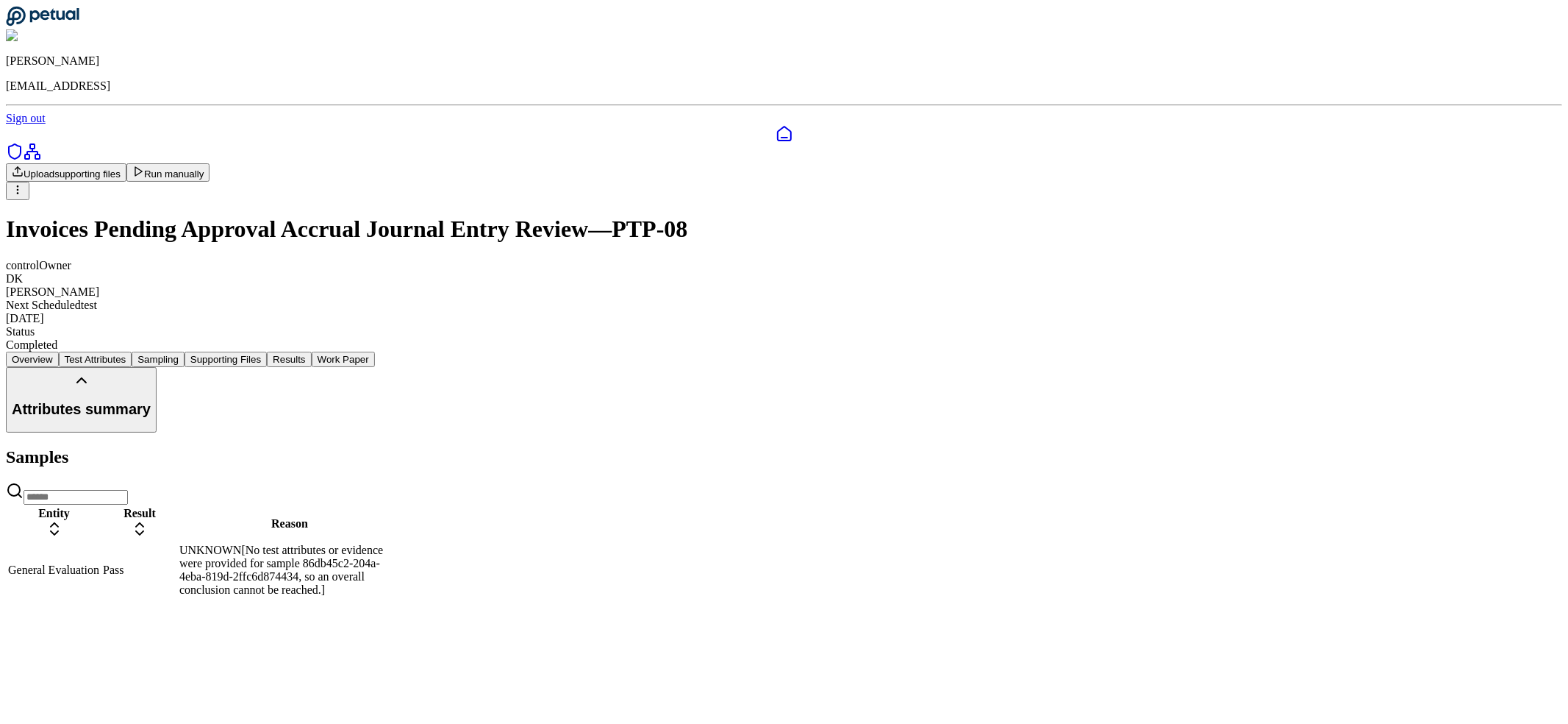
click at [776, 125] on icon at bounding box center [784, 134] width 18 height 18
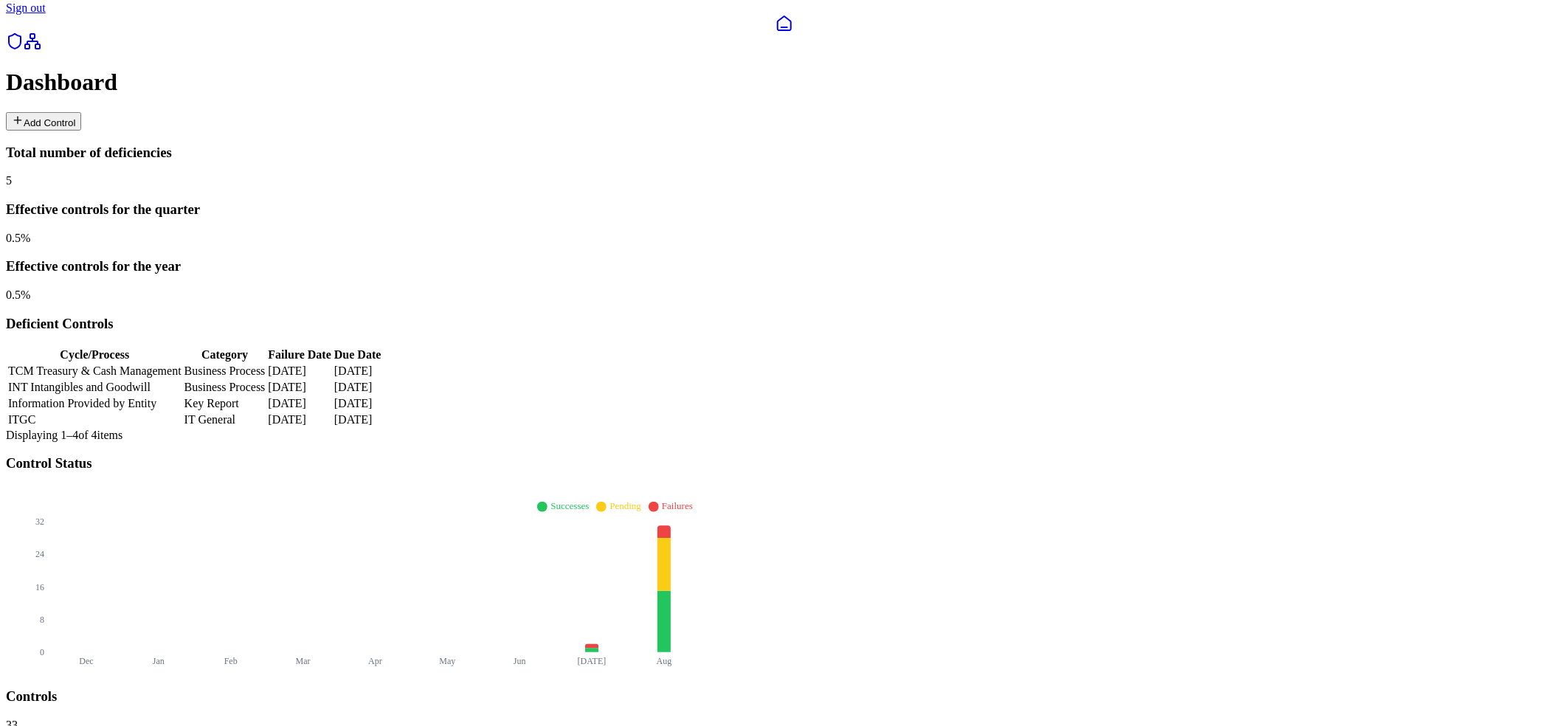
scroll to position [308, 0]
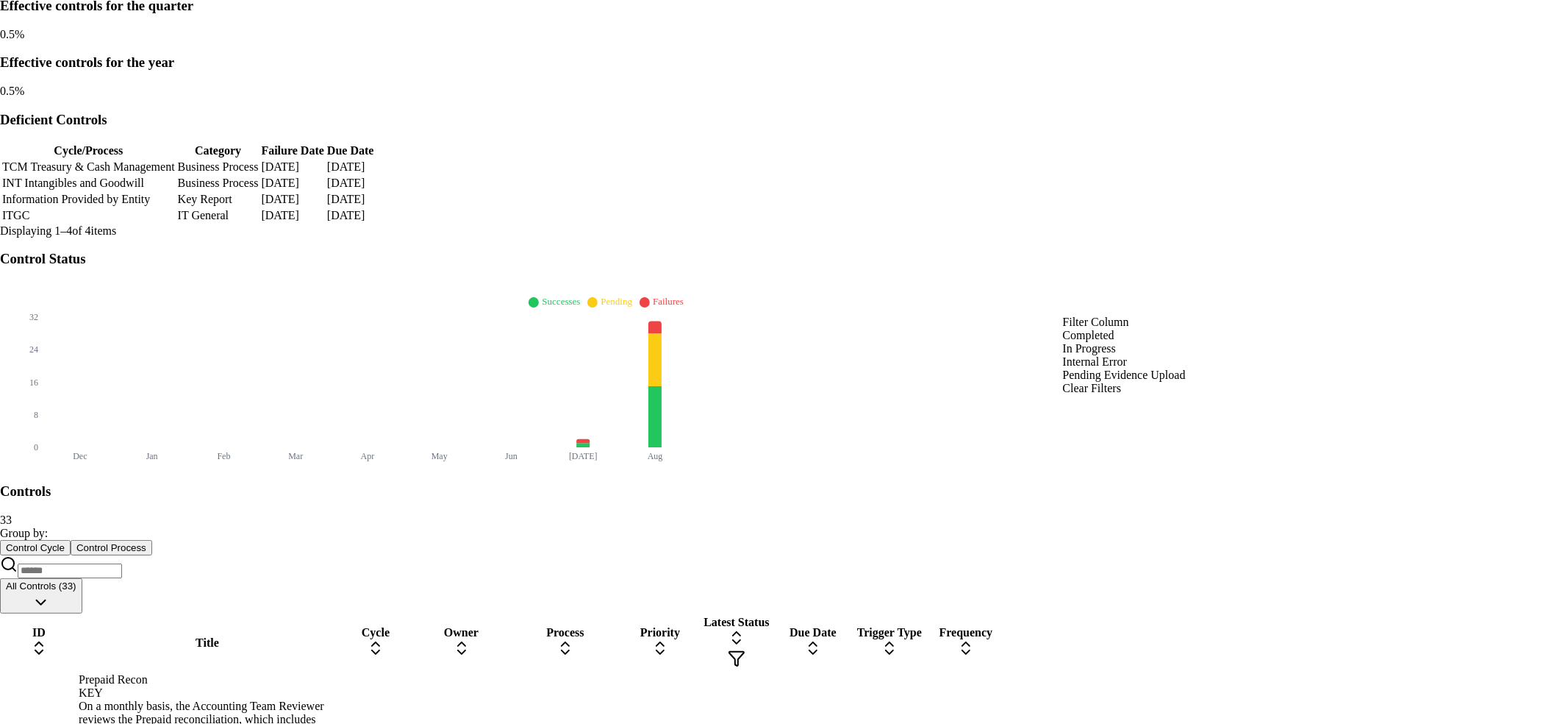
click at [1116, 342] on div "Completed" at bounding box center [1124, 335] width 123 height 14
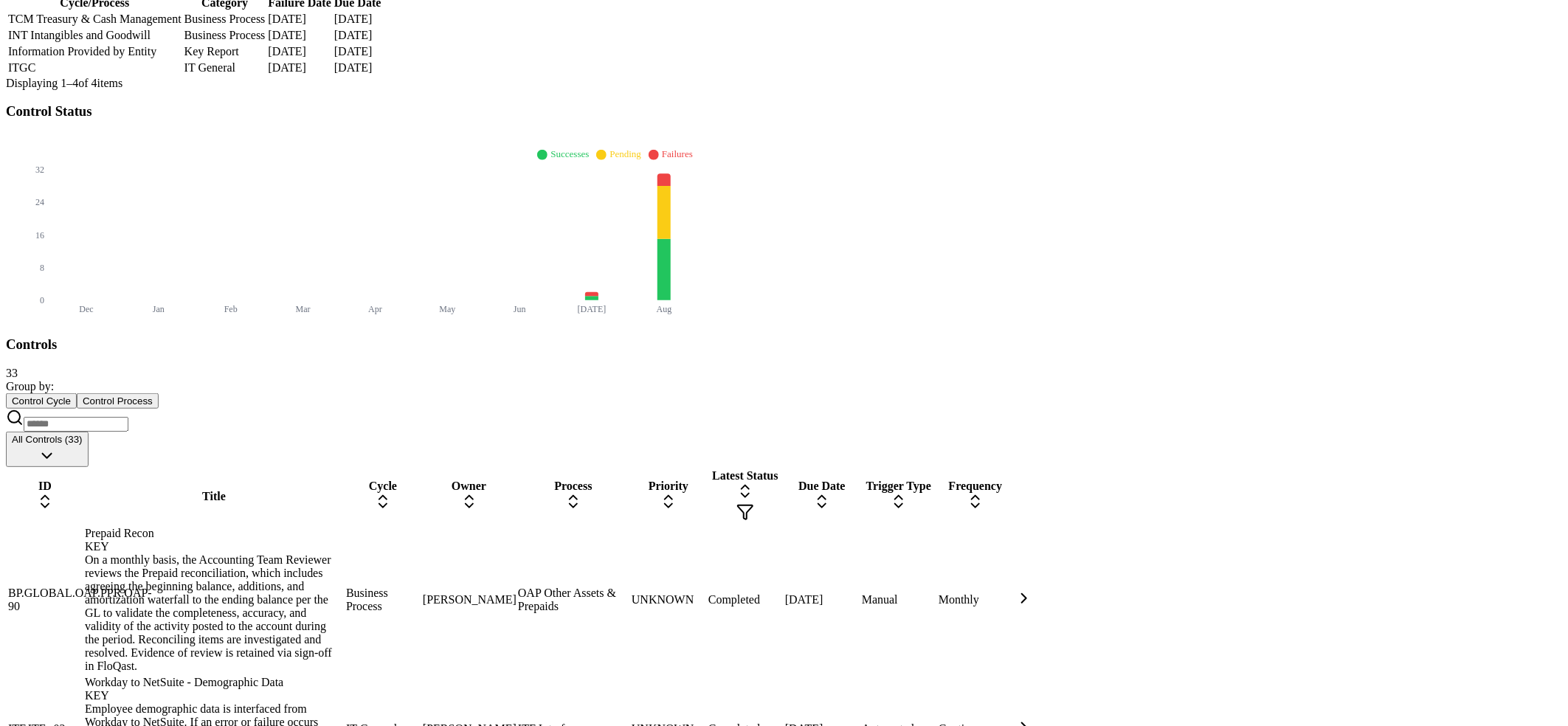
scroll to position [495, 0]
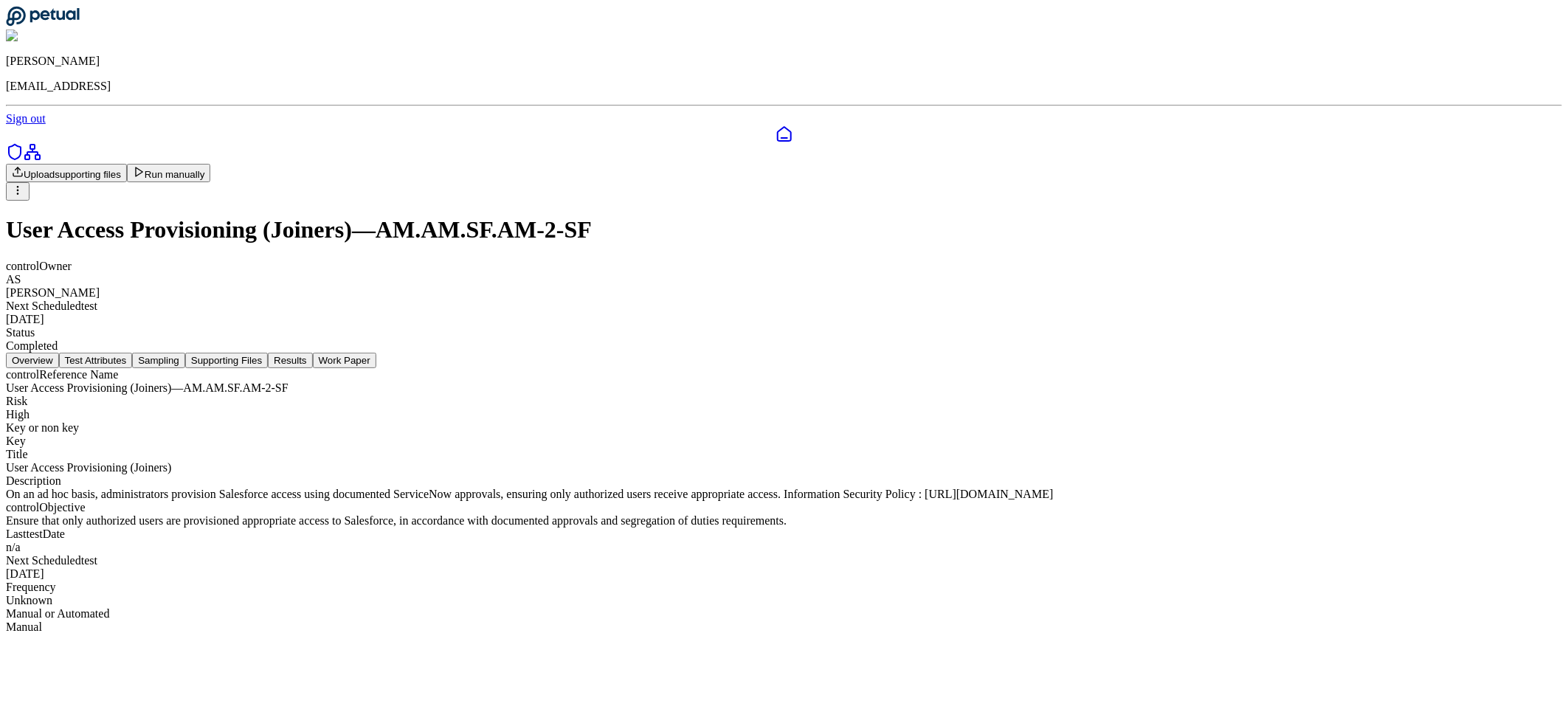
click at [312, 352] on button "Results" at bounding box center [290, 359] width 44 height 15
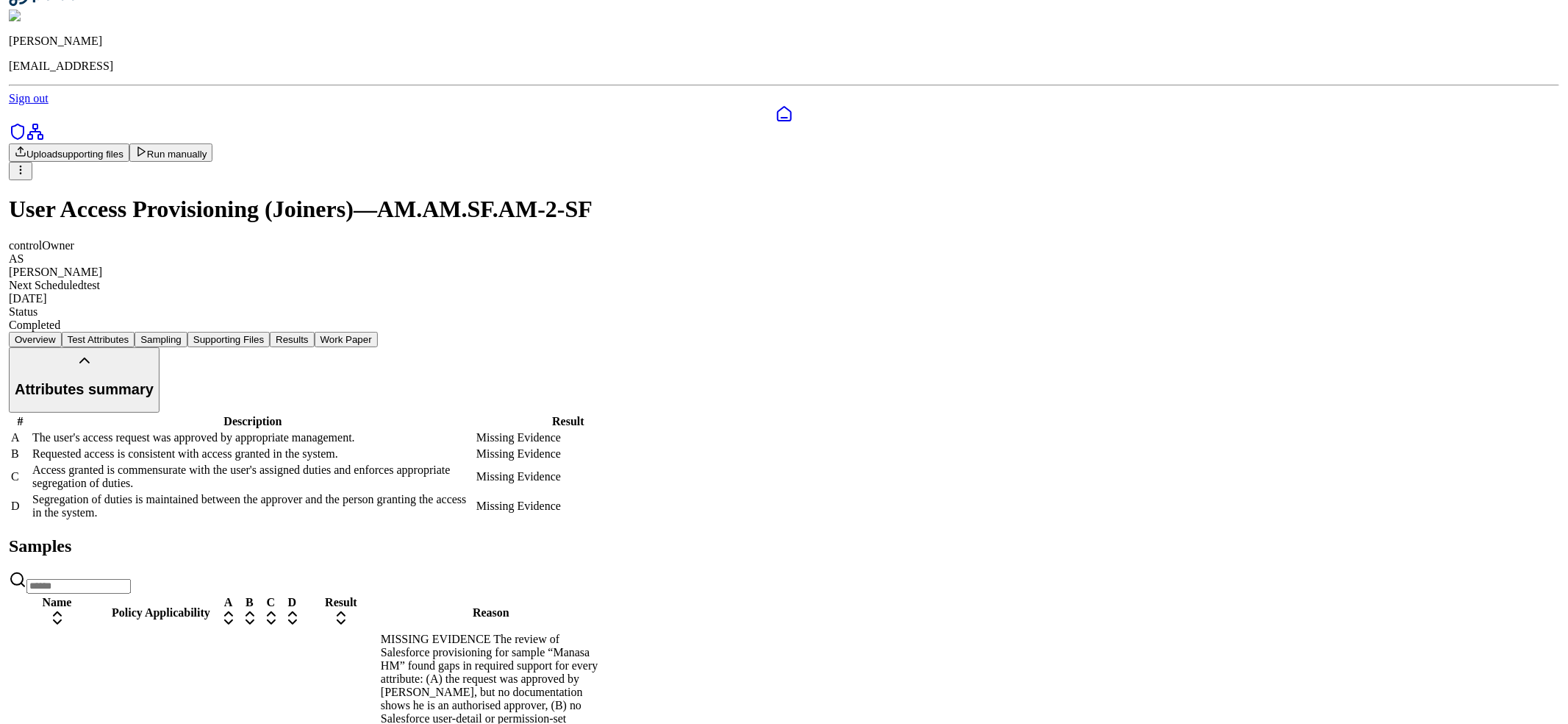
scroll to position [39, 0]
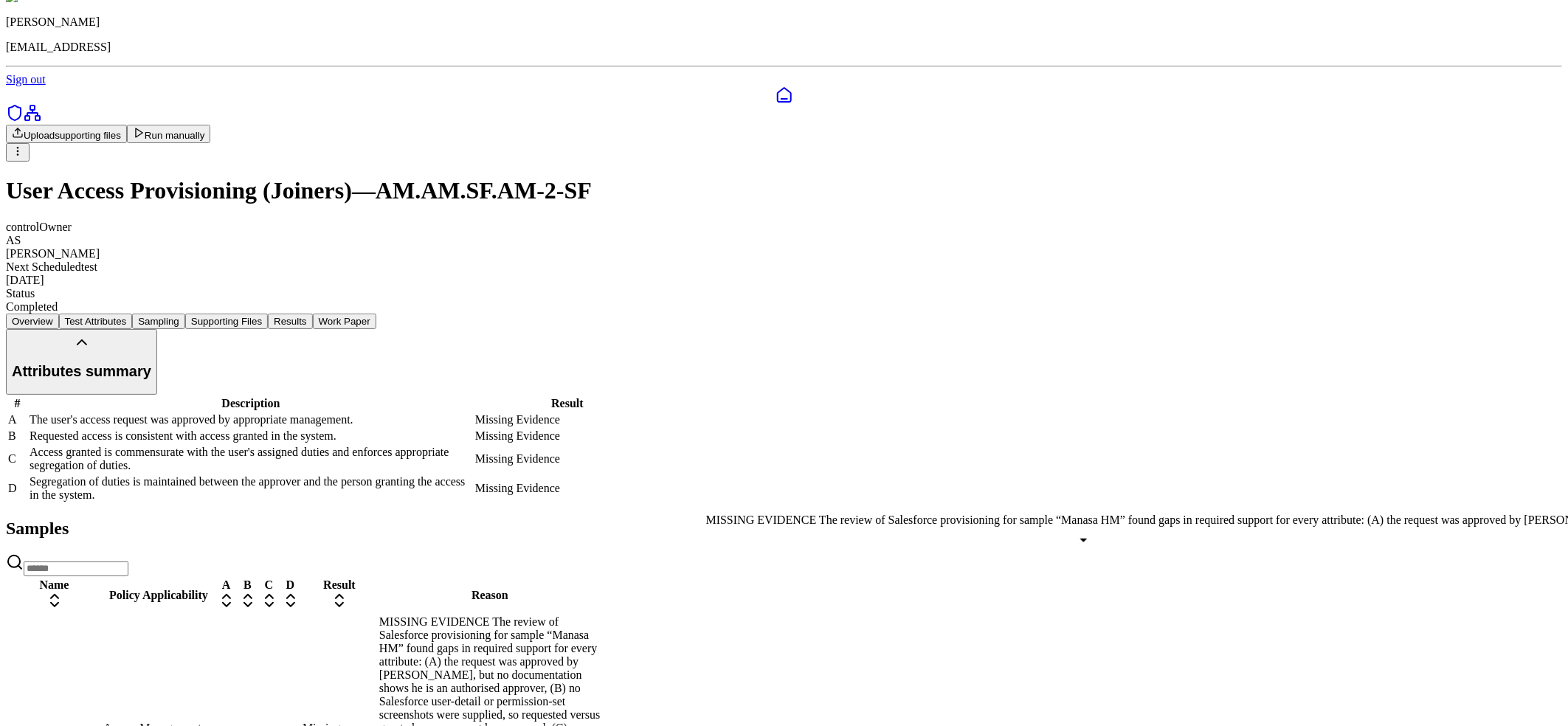
click at [600, 615] on div "MISSING EVIDENCE The review of Salesforce provisioning for sample “Manasa HM” f…" at bounding box center [490, 735] width 221 height 239
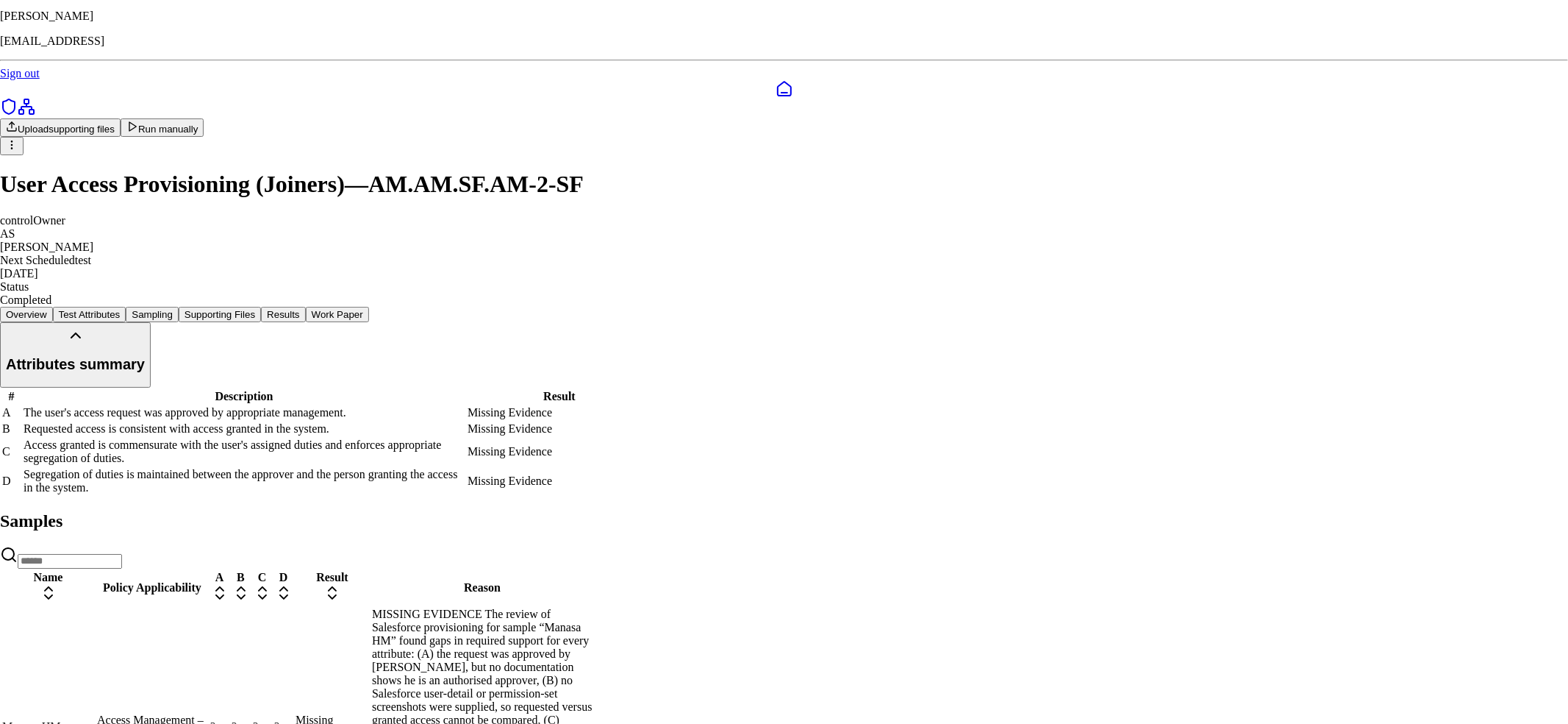
drag, startPoint x: 811, startPoint y: 378, endPoint x: 932, endPoint y: 399, distance: 122.8
type input "**********"
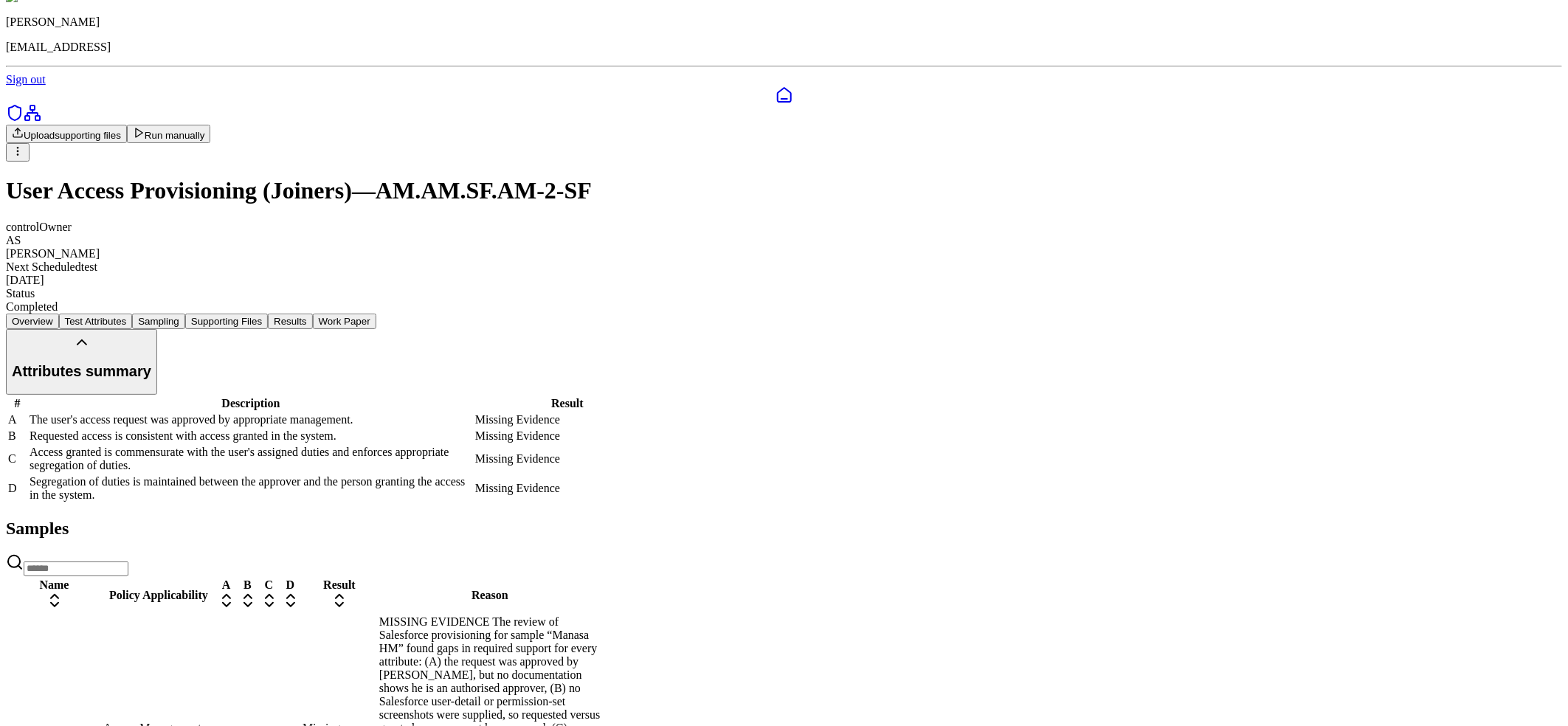
click at [268, 314] on button "Supporting Files" at bounding box center [226, 321] width 83 height 15
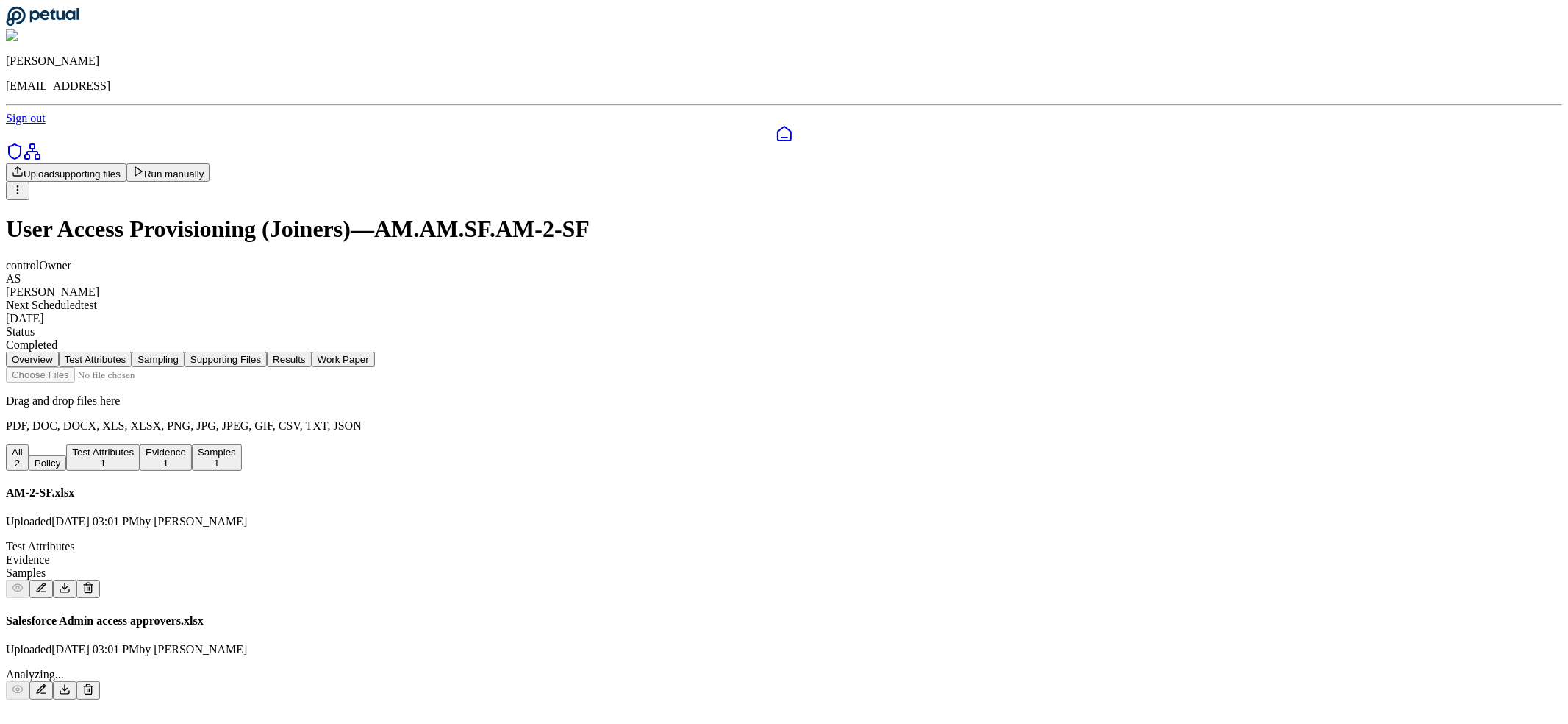
click at [311, 351] on button "Results" at bounding box center [289, 358] width 44 height 15
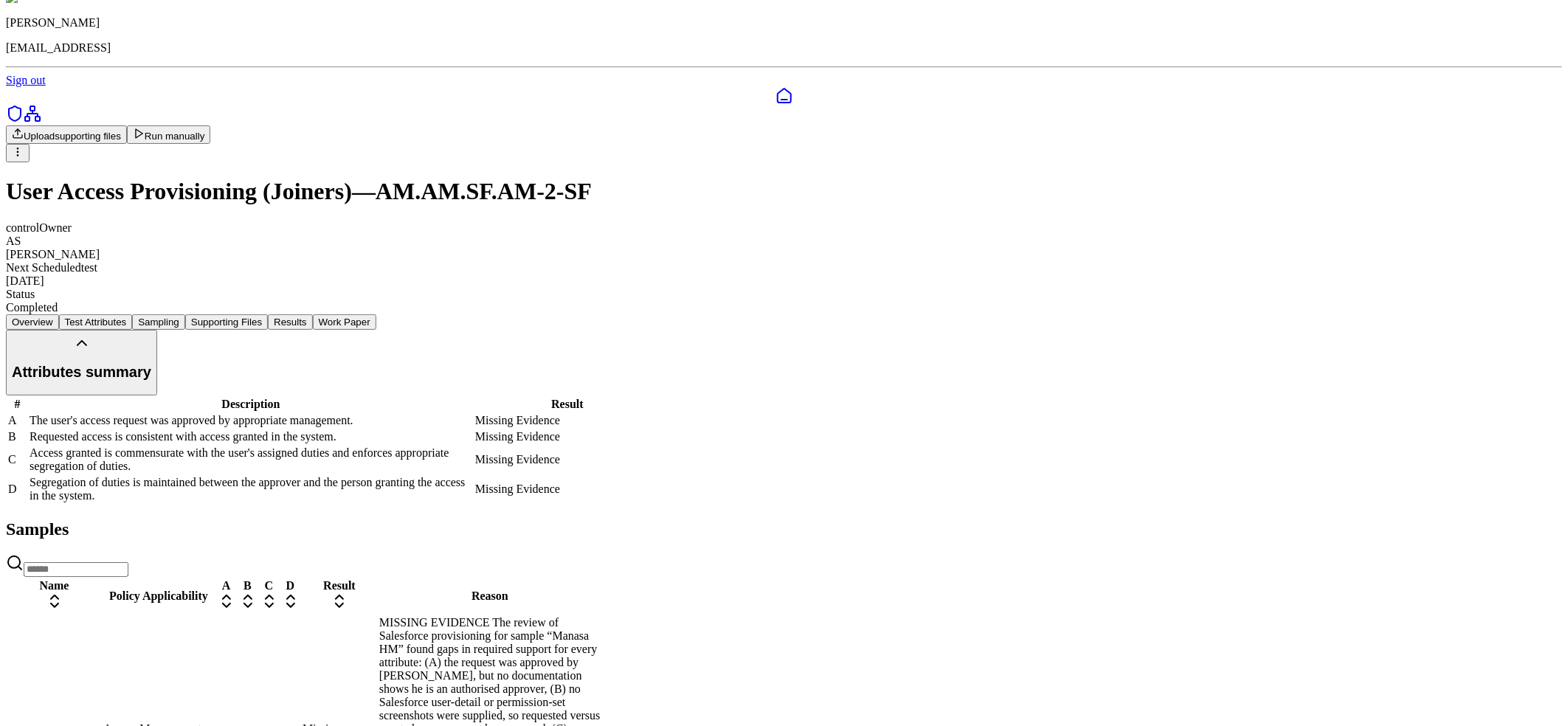
scroll to position [39, 0]
click at [268, 314] on button "Supporting Files" at bounding box center [226, 321] width 83 height 15
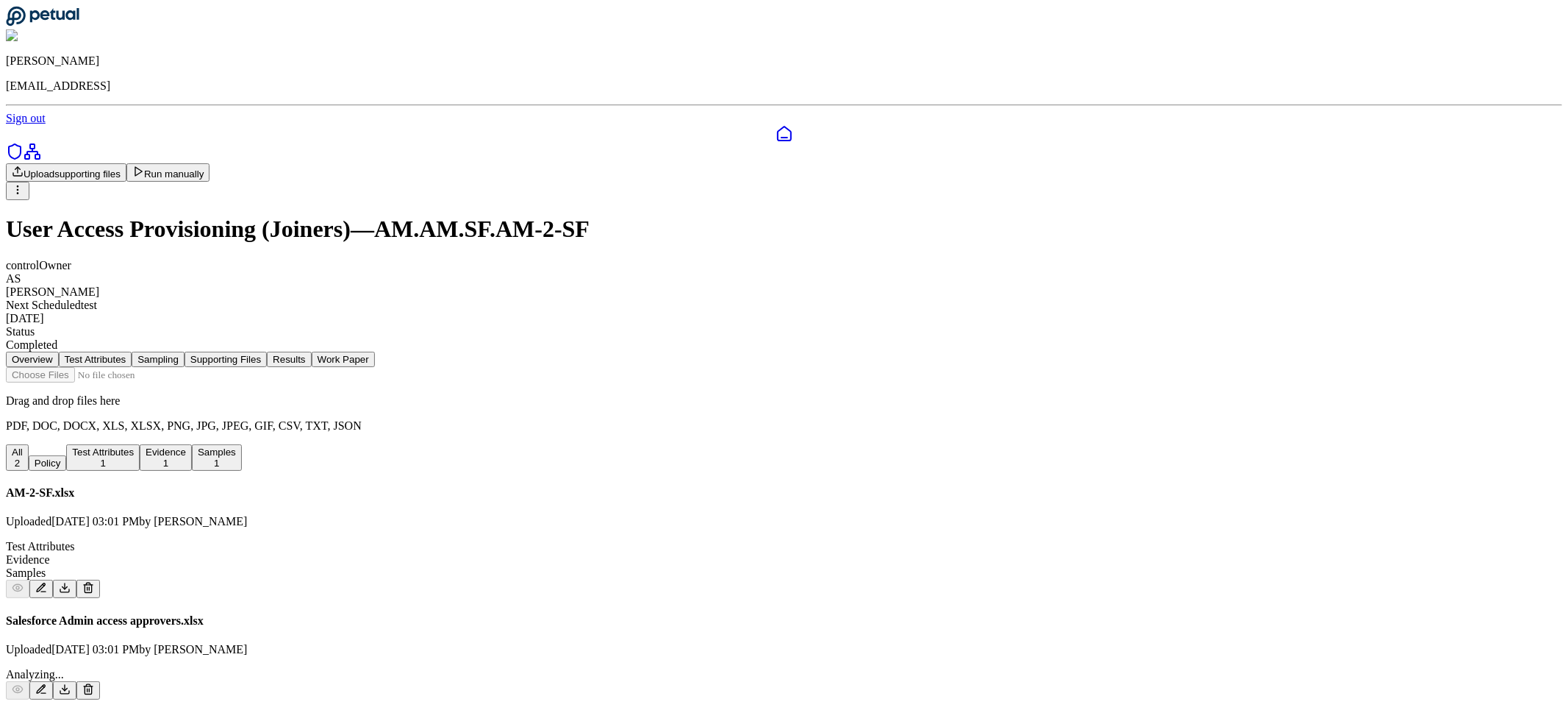
click at [140, 444] on button "Test Attributes 1" at bounding box center [103, 457] width 74 height 26
click at [192, 445] on button "Evidence 1" at bounding box center [166, 457] width 52 height 26
click at [311, 351] on button "Results" at bounding box center [289, 358] width 44 height 15
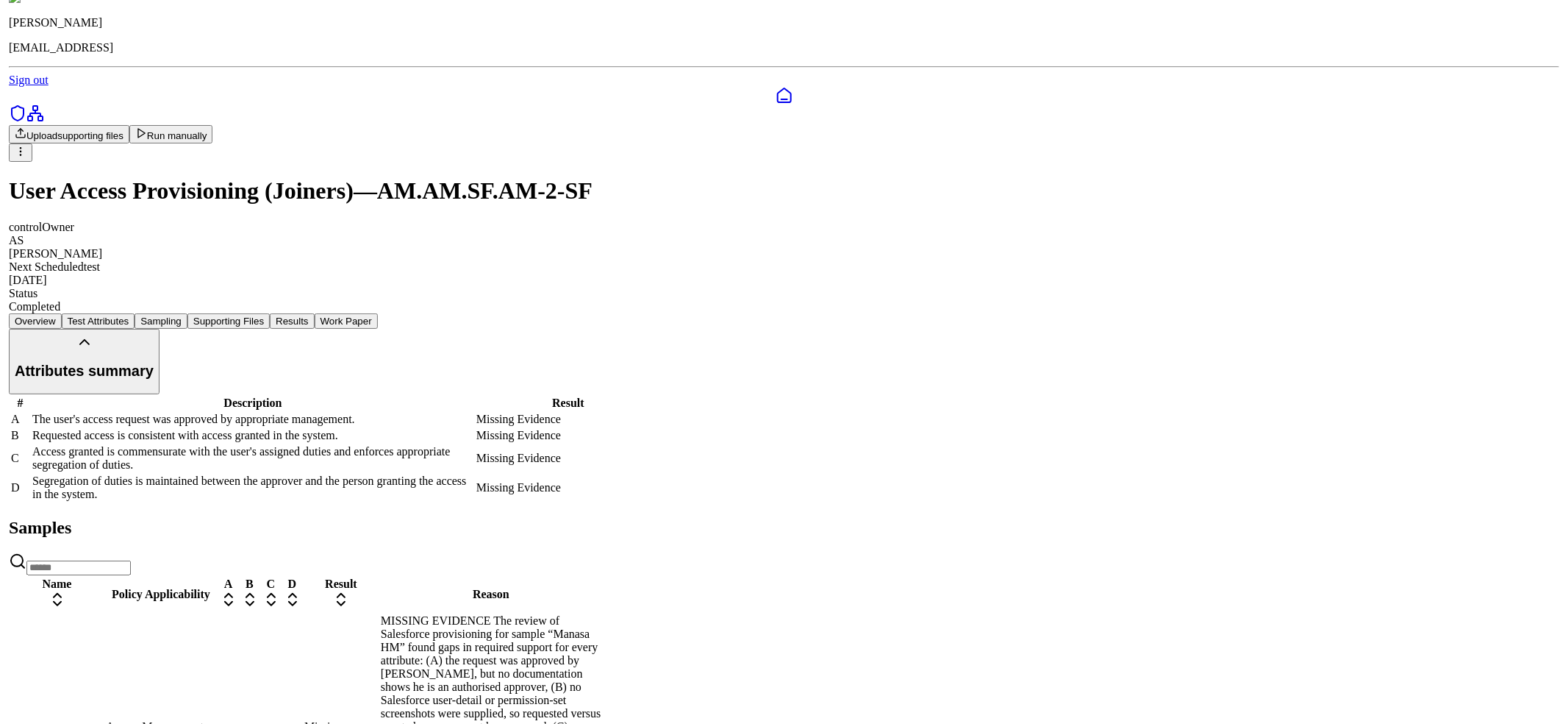
scroll to position [39, 0]
click at [257, 613] on td "?" at bounding box center [246, 733] width 20 height 240
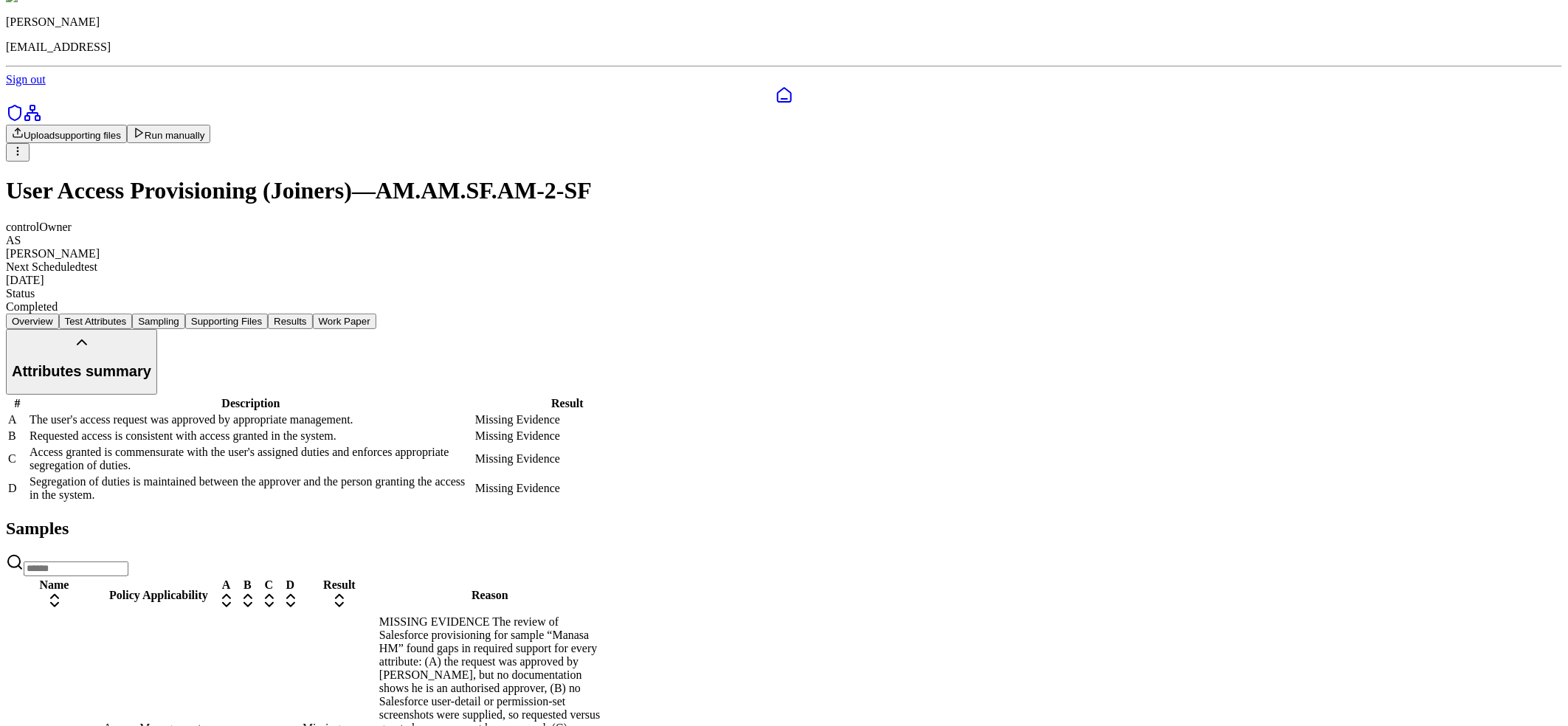
click at [775, 87] on icon at bounding box center [784, 95] width 18 height 18
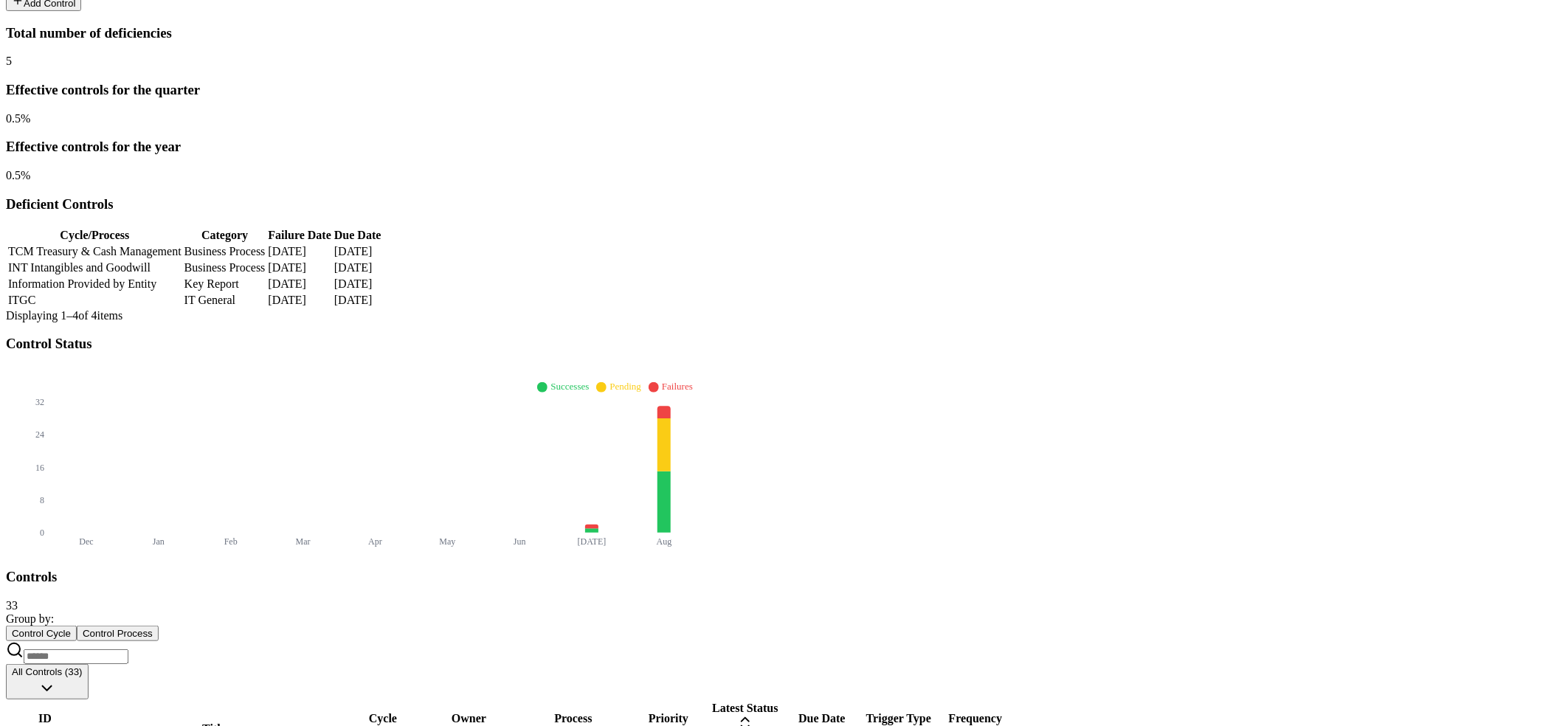
scroll to position [540, 0]
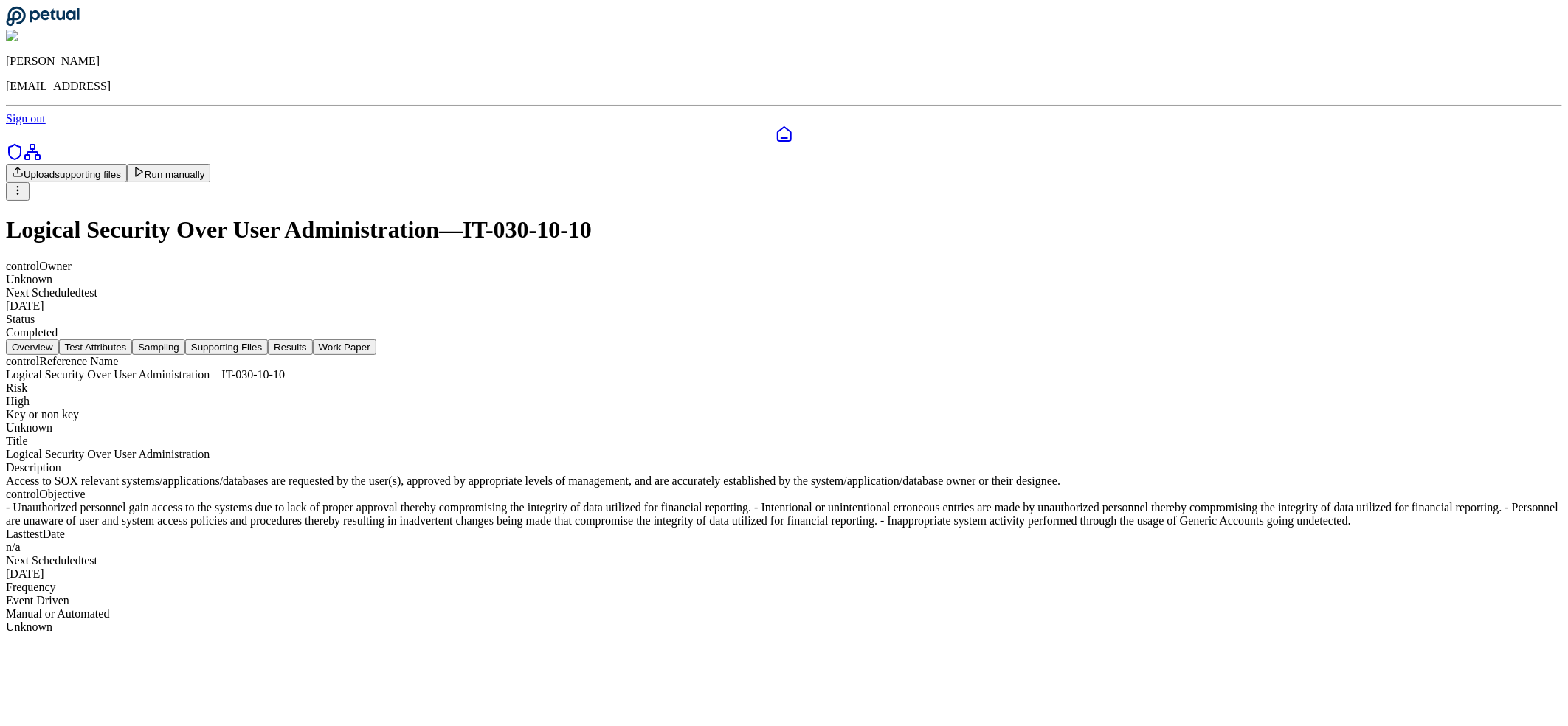
click at [312, 339] on button "Results" at bounding box center [290, 347] width 44 height 15
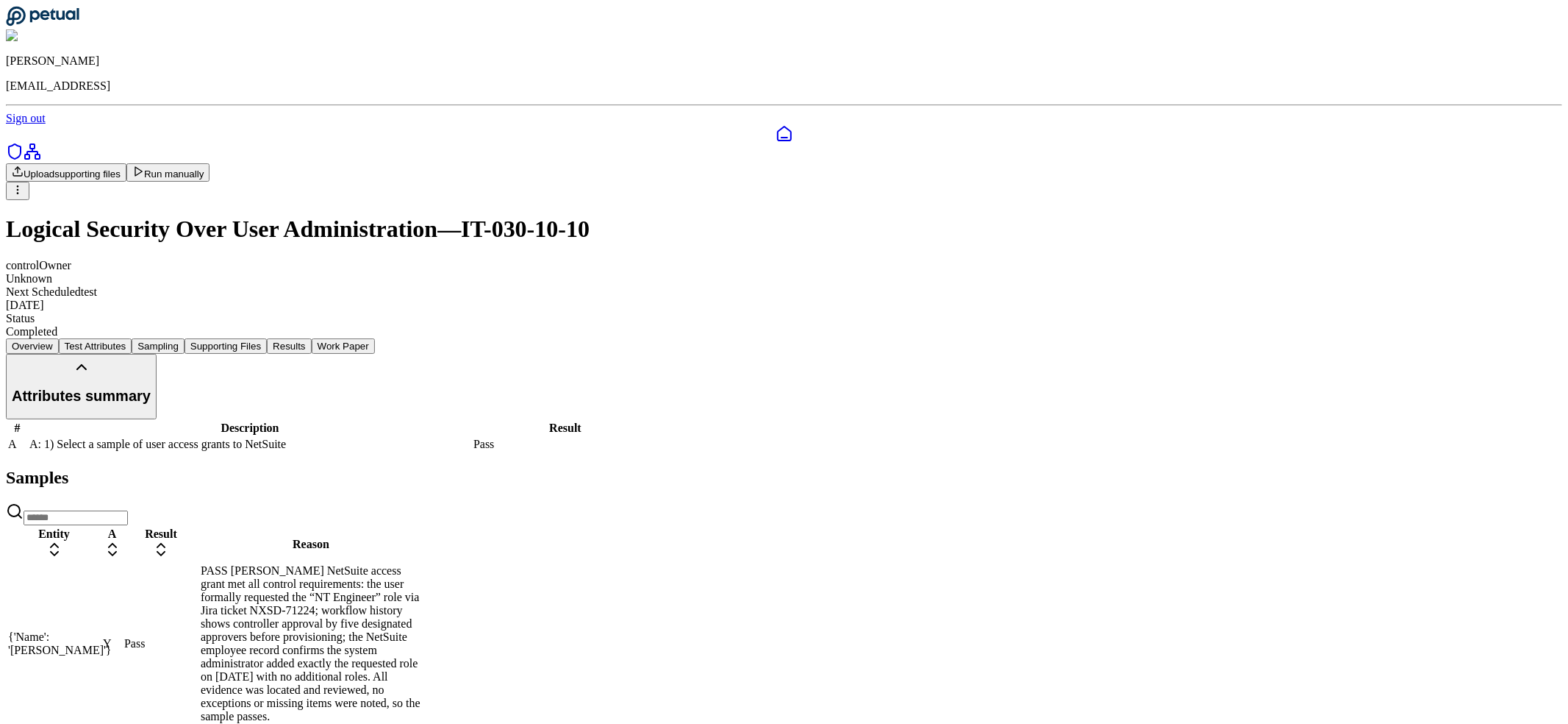
click at [198, 563] on td "Pass" at bounding box center [161, 643] width 75 height 160
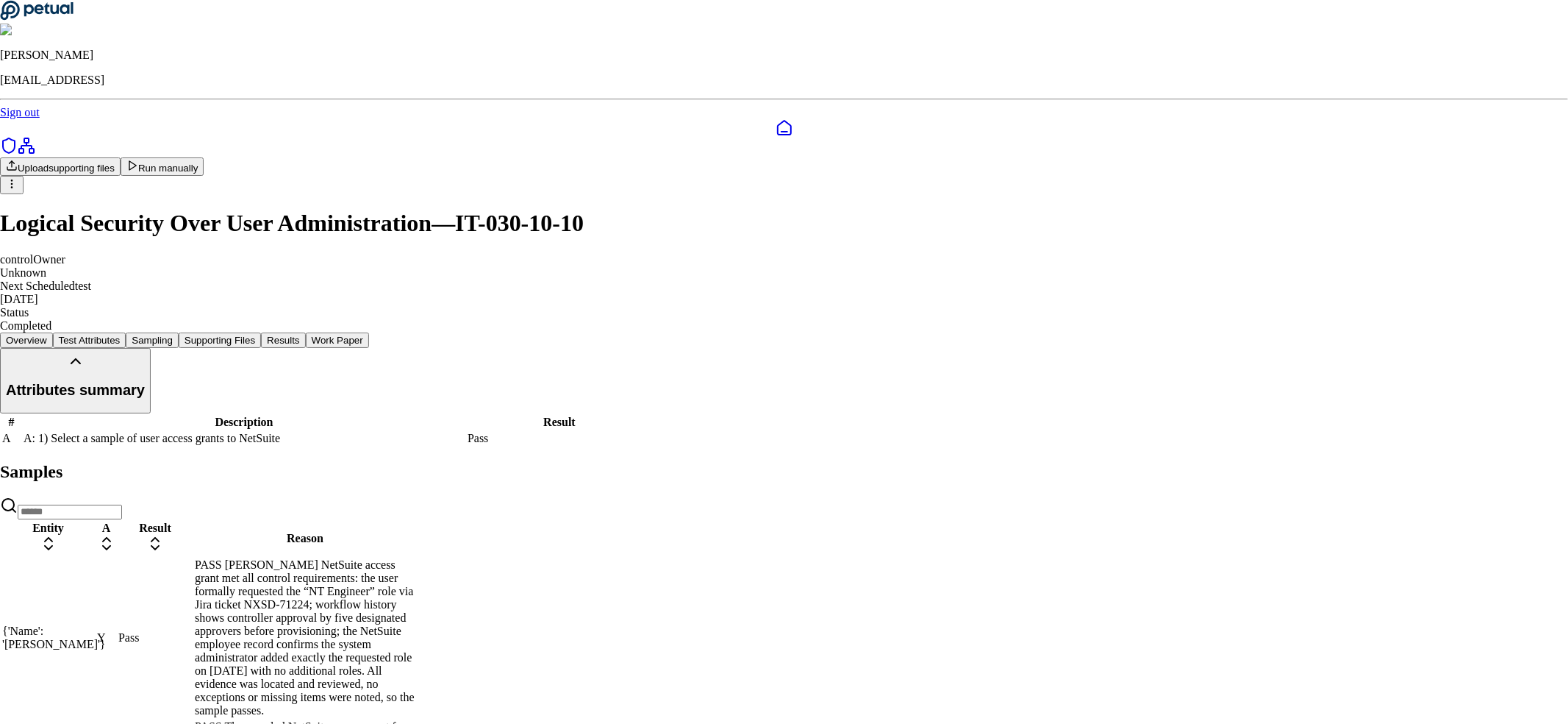
scroll to position [300, 0]
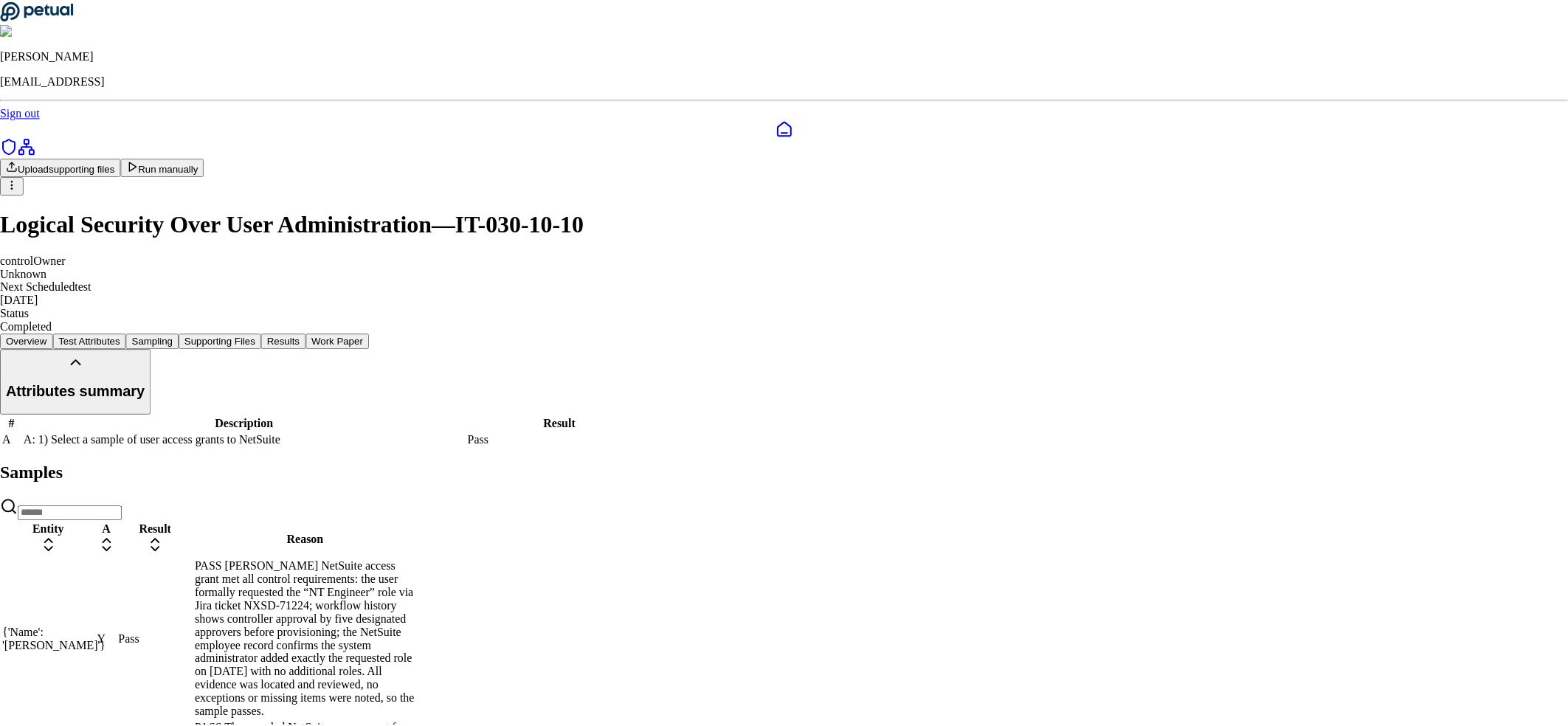
scroll to position [222, 0]
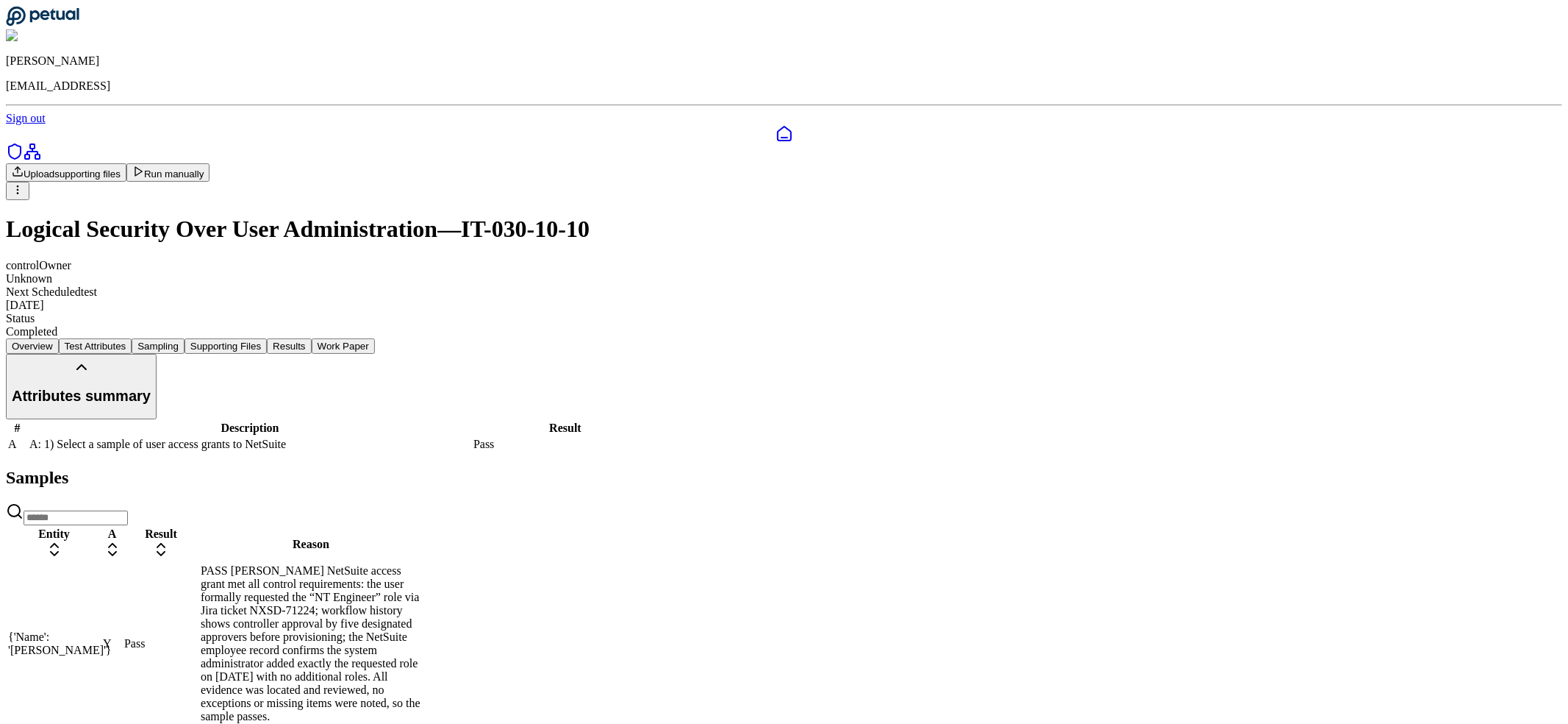
click at [32, 125] on link at bounding box center [784, 134] width 1556 height 18
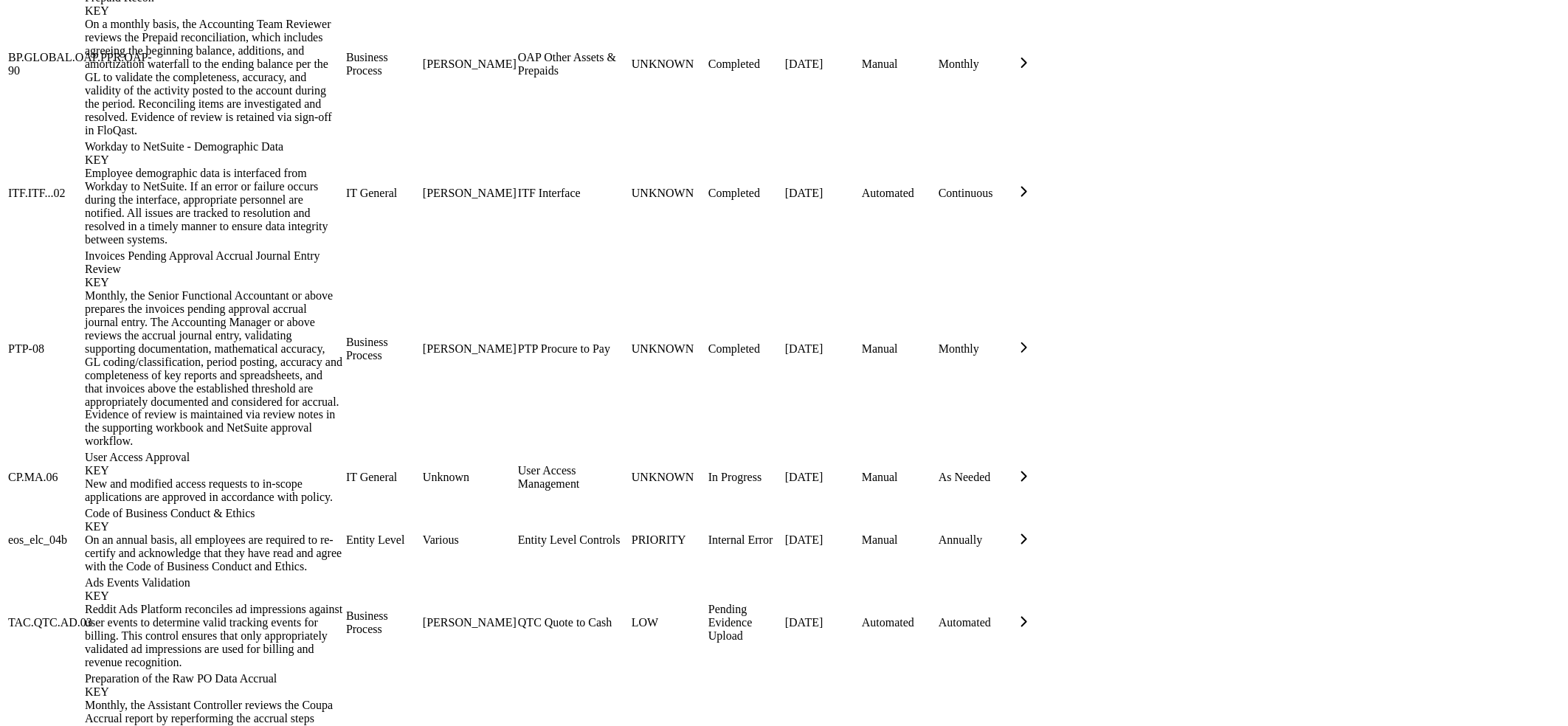
scroll to position [1047, 0]
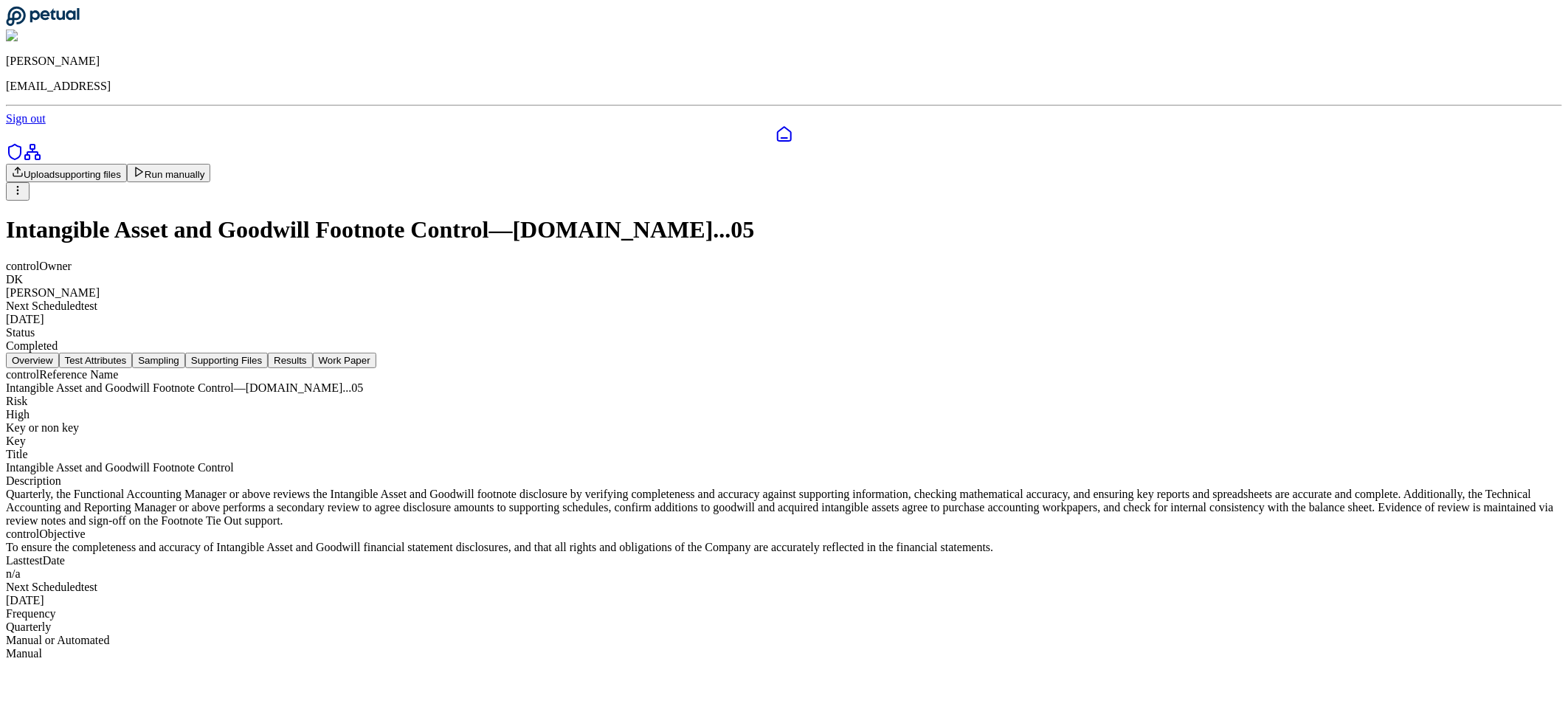
click at [800, 368] on div "control Reference Name Intangible Asset and Goodwill Footnote Control — [DOMAIN…" at bounding box center [783, 514] width 1556 height 292
click at [312, 352] on button "Results" at bounding box center [290, 359] width 44 height 15
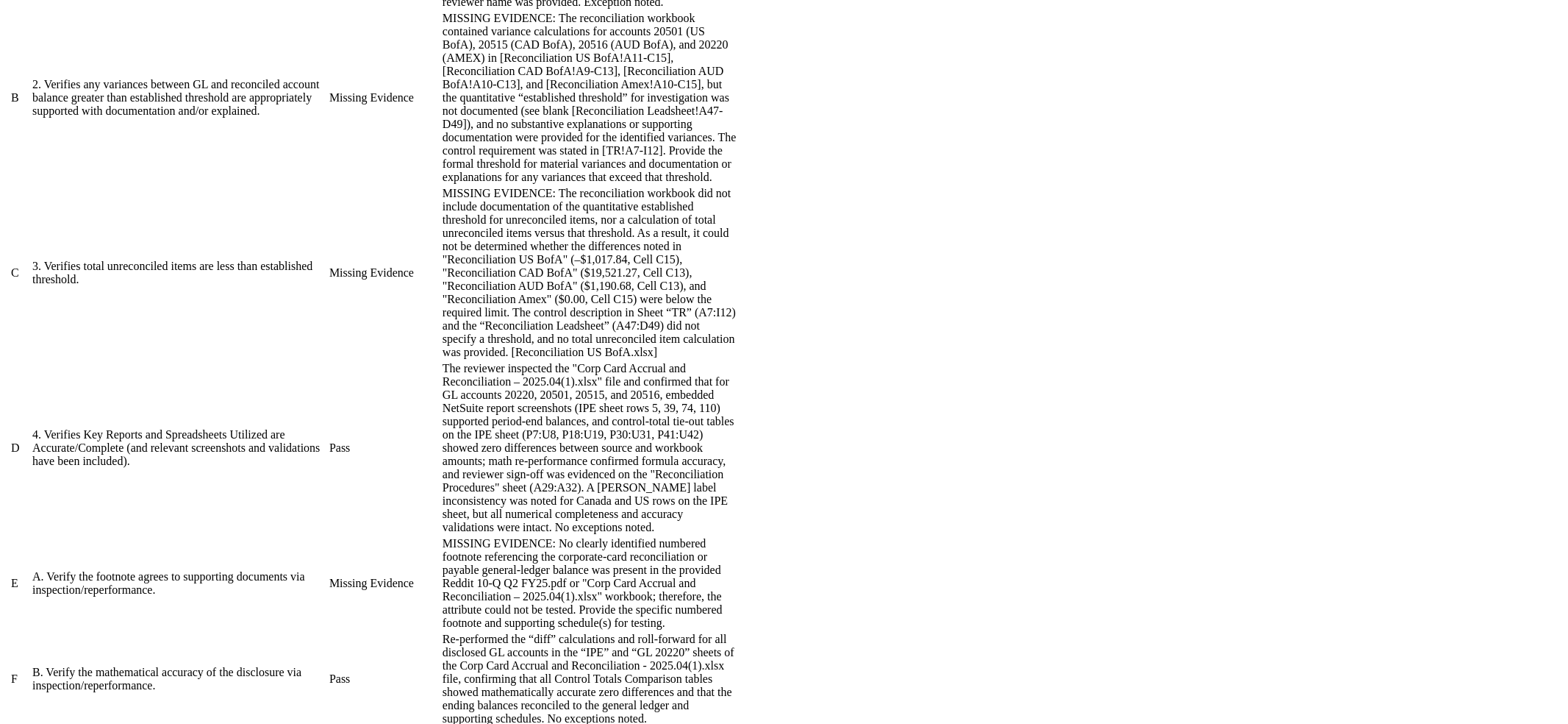
scroll to position [697, 0]
